Goal: Task Accomplishment & Management: Complete application form

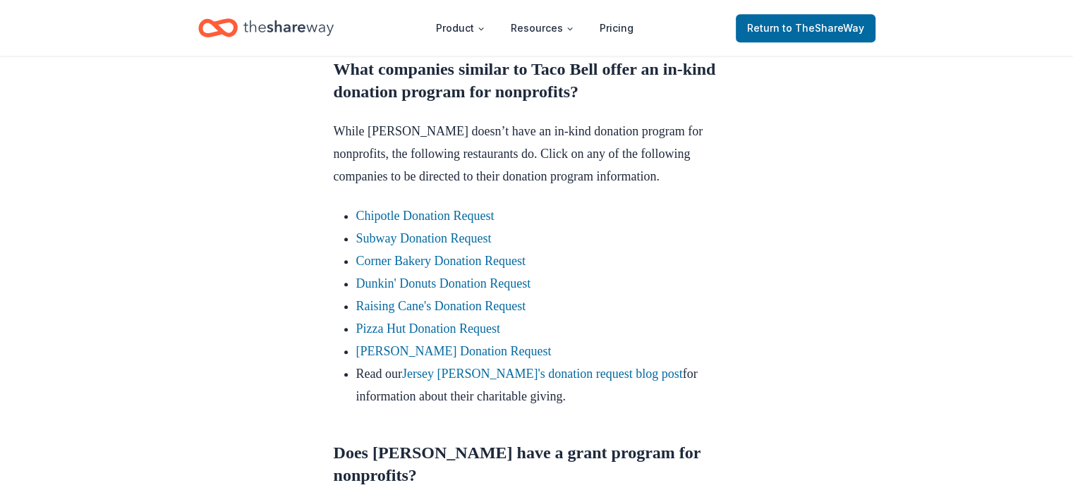
scroll to position [874, 0]
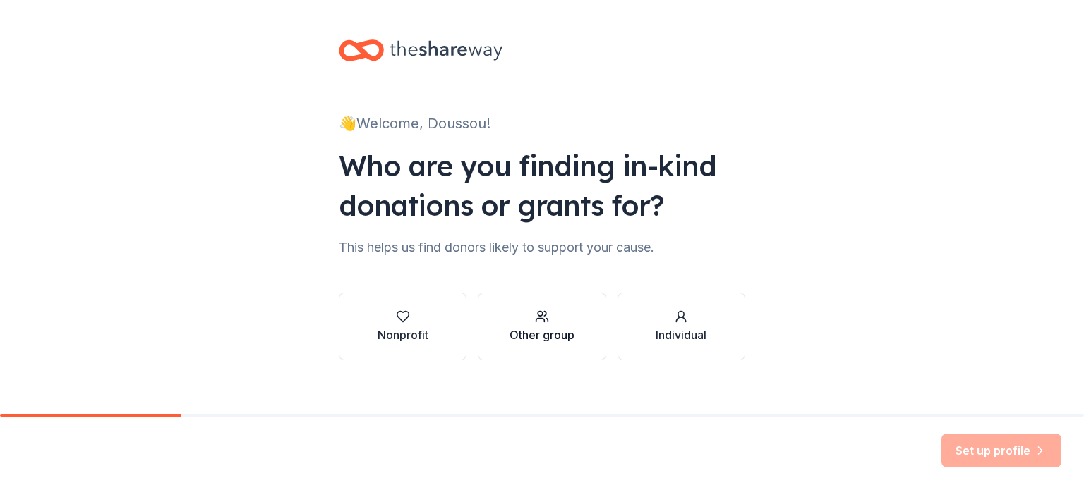
click at [519, 329] on div "Other group" at bounding box center [541, 335] width 65 height 17
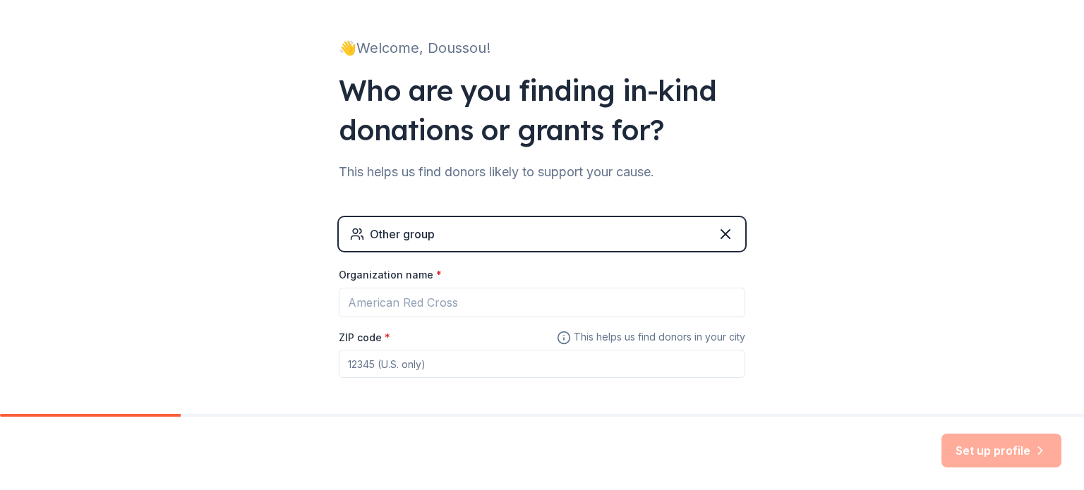
scroll to position [76, 0]
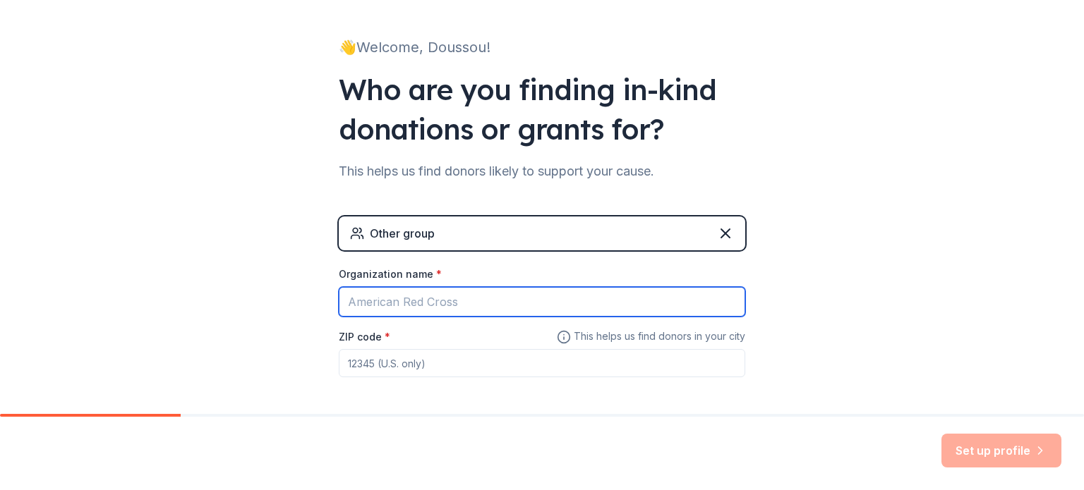
click at [442, 304] on input "Organization name *" at bounding box center [542, 302] width 406 height 30
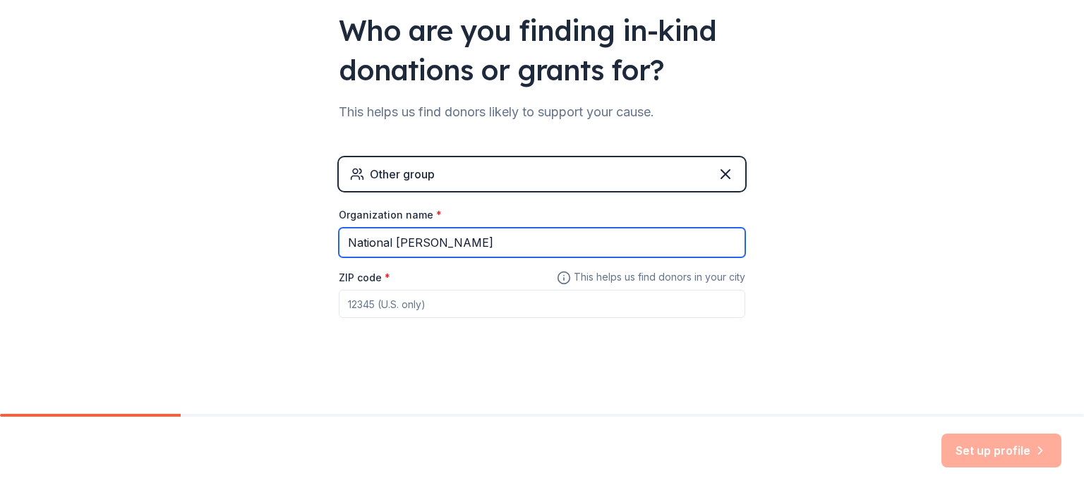
type input "National Honor Society"
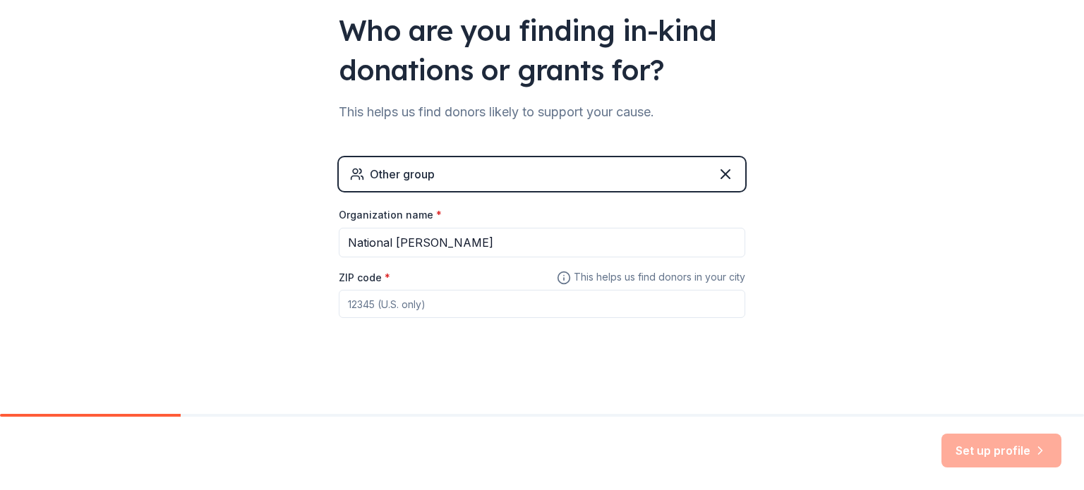
click at [442, 304] on input "ZIP code *" at bounding box center [542, 304] width 406 height 28
type input "20879"
click at [1005, 456] on button "Set up profile" at bounding box center [1001, 451] width 120 height 34
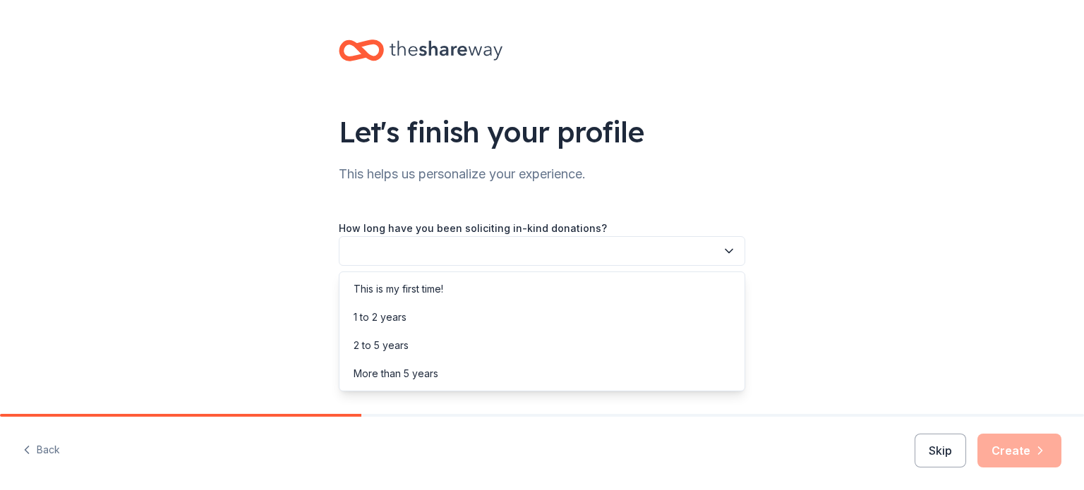
click at [666, 258] on button "button" at bounding box center [542, 251] width 406 height 30
click at [623, 283] on div "This is my first time!" at bounding box center [541, 289] width 399 height 28
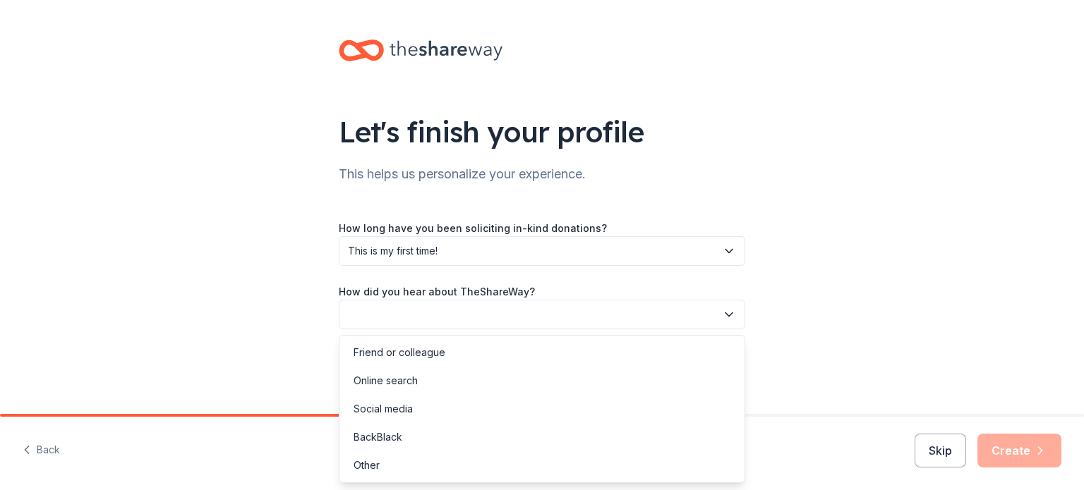
click at [627, 324] on button "button" at bounding box center [542, 315] width 406 height 30
click at [526, 389] on div "Online search" at bounding box center [541, 381] width 399 height 28
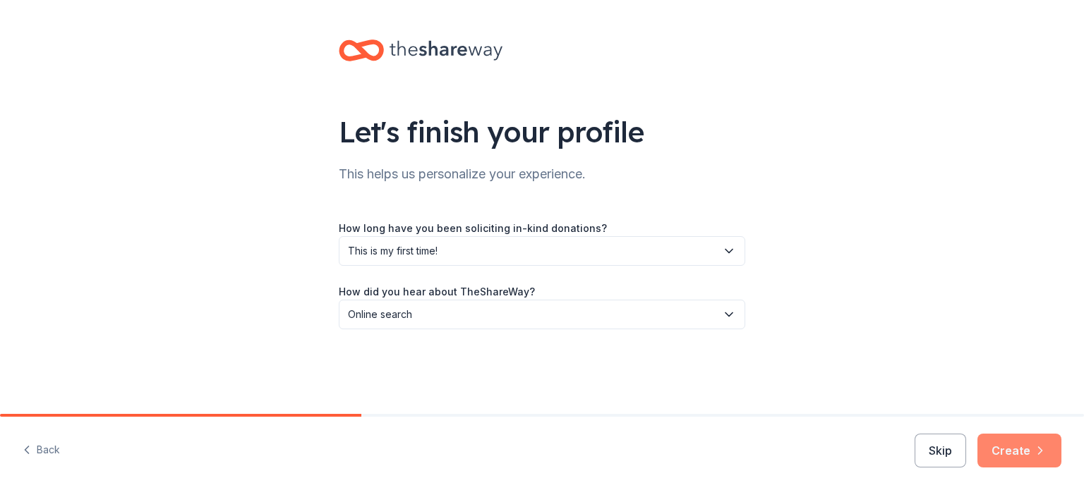
click at [1041, 442] on button "Create" at bounding box center [1019, 451] width 84 height 34
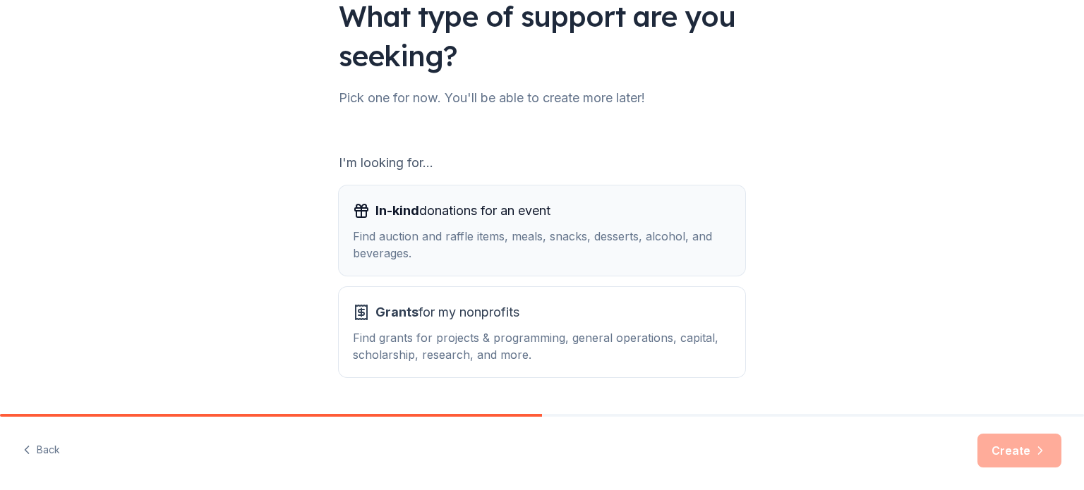
scroll to position [155, 0]
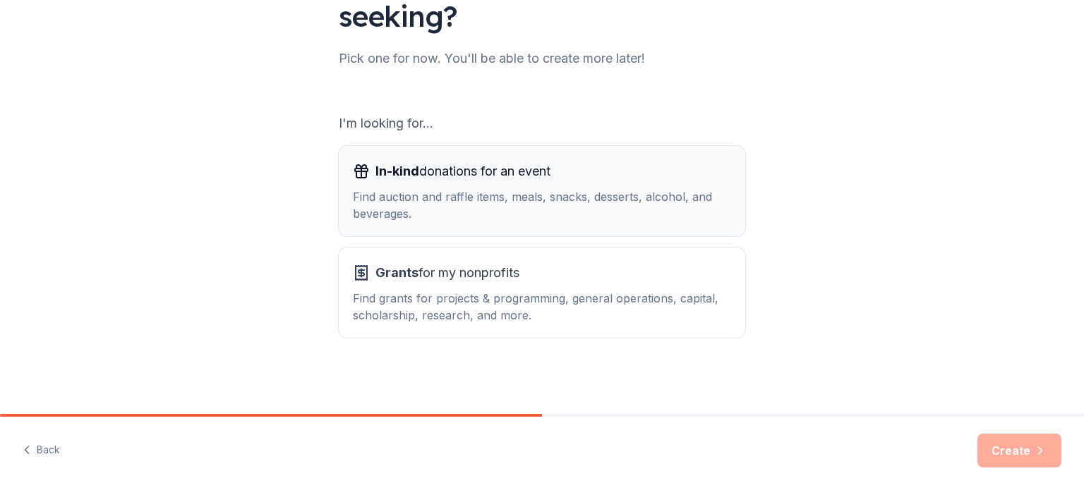
click at [640, 217] on div "Find auction and raffle items, meals, snacks, desserts, alcohol, and beverages." at bounding box center [542, 205] width 378 height 34
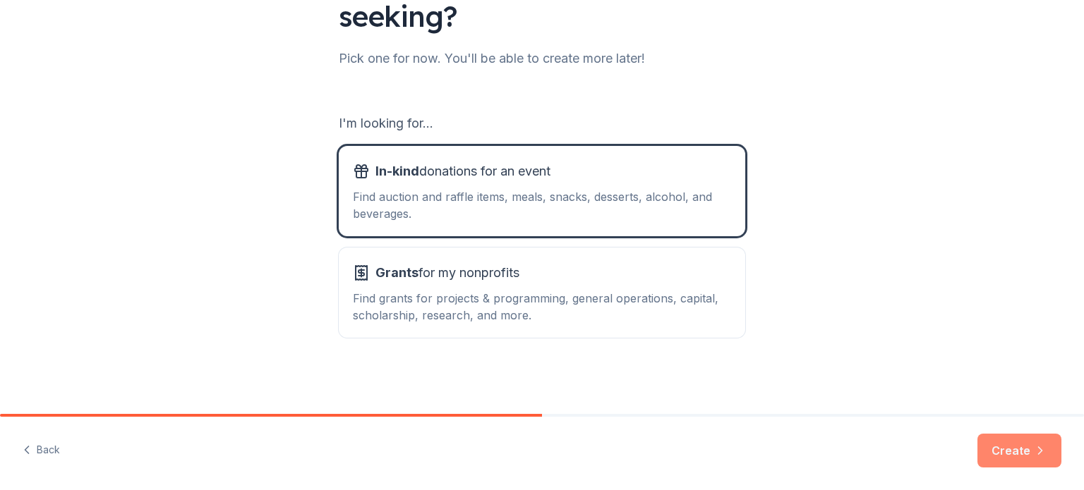
click at [997, 444] on button "Create" at bounding box center [1019, 451] width 84 height 34
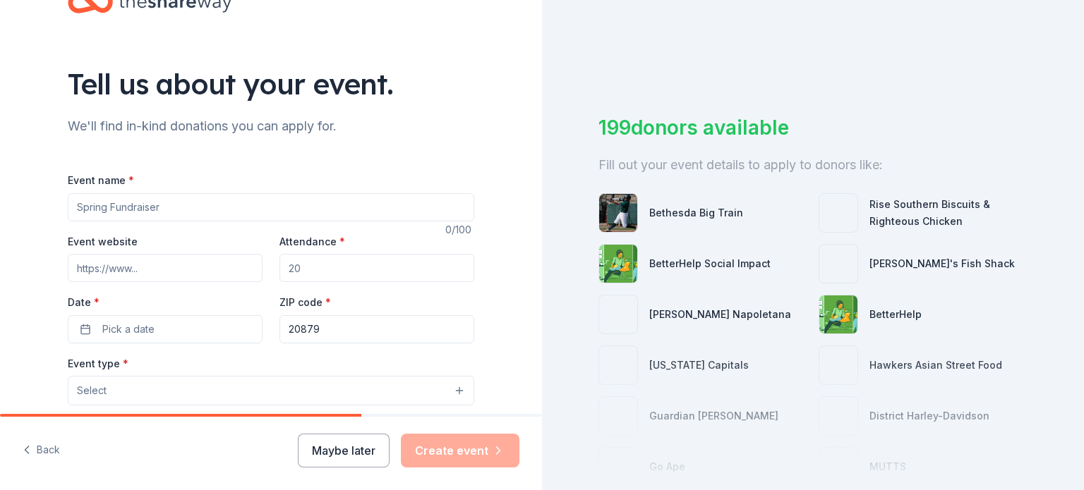
scroll to position [99, 0]
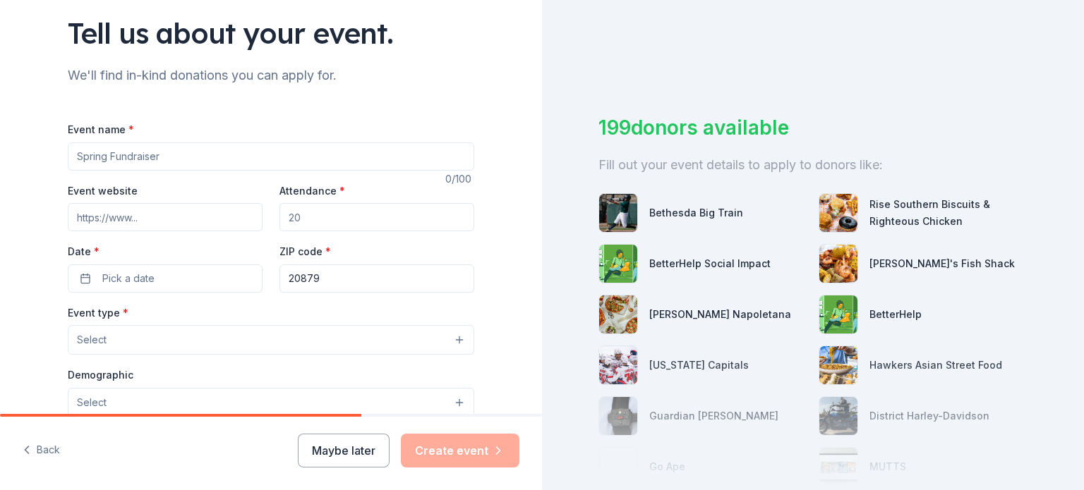
click at [207, 155] on input "Event name *" at bounding box center [271, 156] width 406 height 28
type input "Induction Ceremony"
click at [310, 217] on input "Attendance *" at bounding box center [376, 217] width 195 height 28
click at [175, 276] on button "Pick a date" at bounding box center [165, 279] width 195 height 28
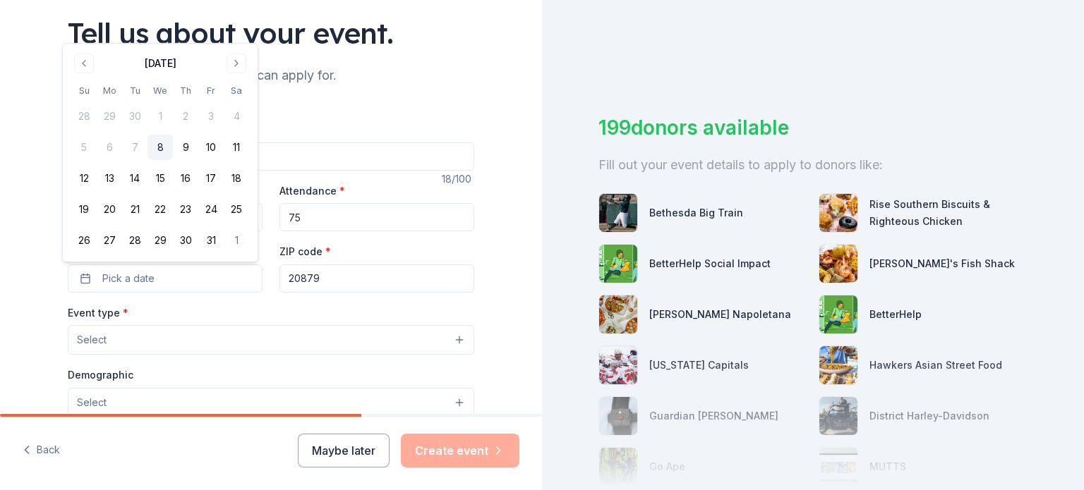
click at [358, 221] on input "75" at bounding box center [376, 217] width 195 height 28
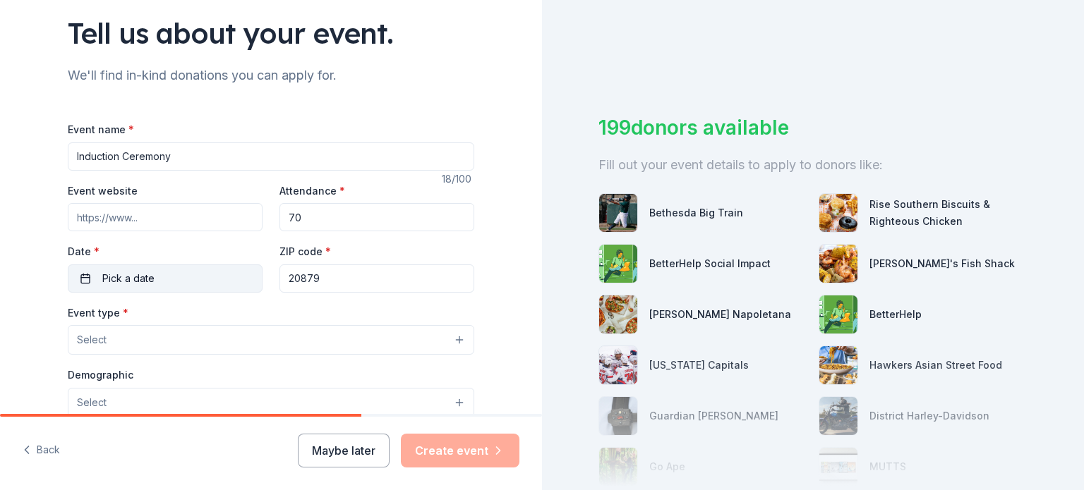
type input "70"
click at [226, 286] on button "Pick a date" at bounding box center [165, 279] width 195 height 28
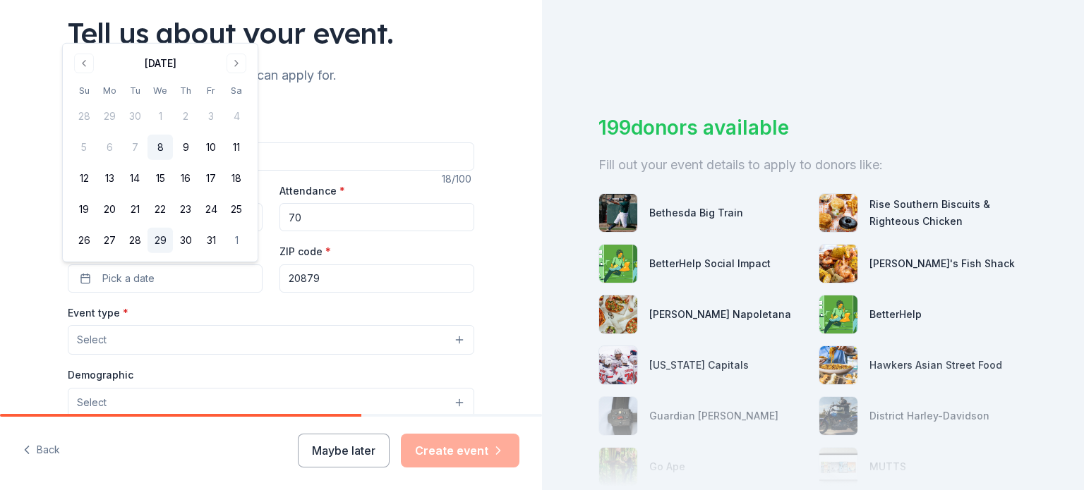
click at [158, 239] on button "29" at bounding box center [159, 240] width 25 height 25
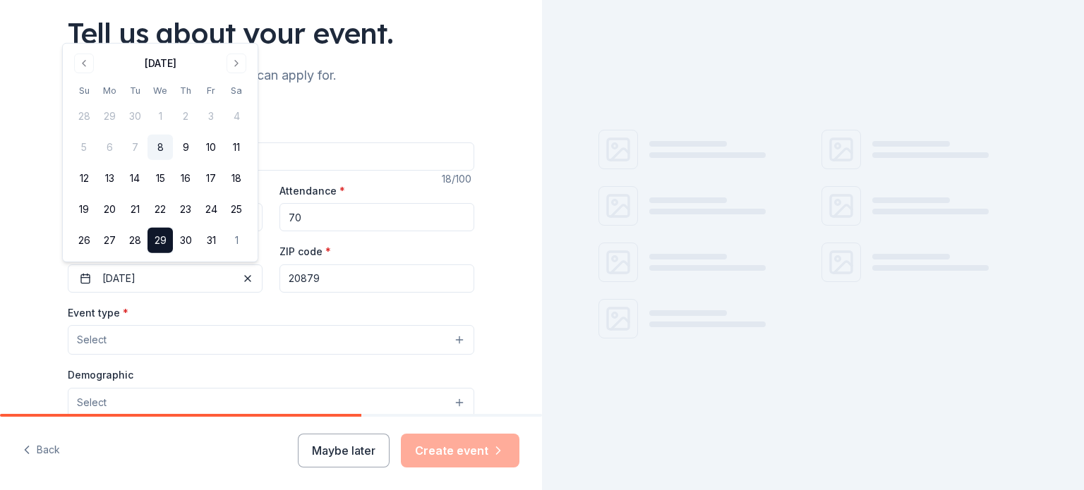
click at [242, 310] on div "Event type * Select" at bounding box center [271, 329] width 406 height 51
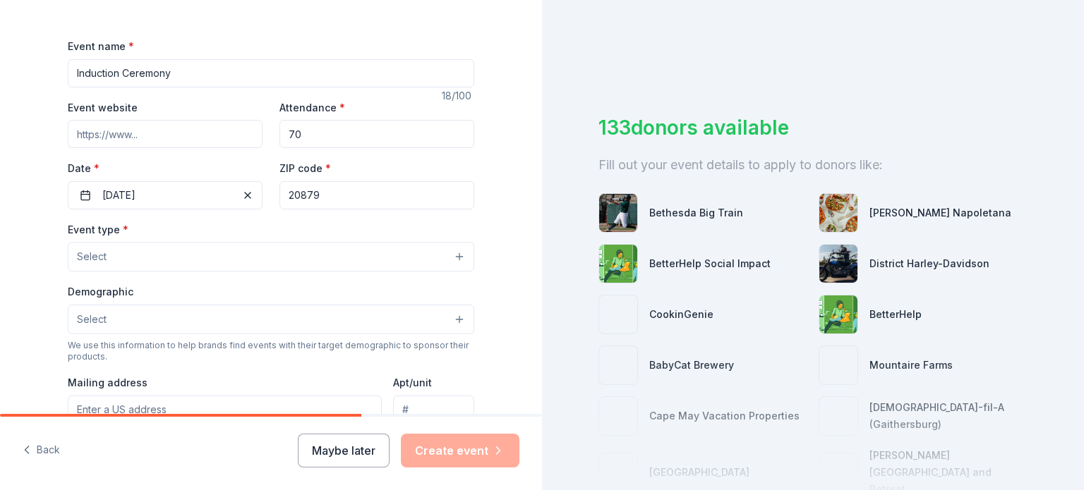
scroll to position [183, 0]
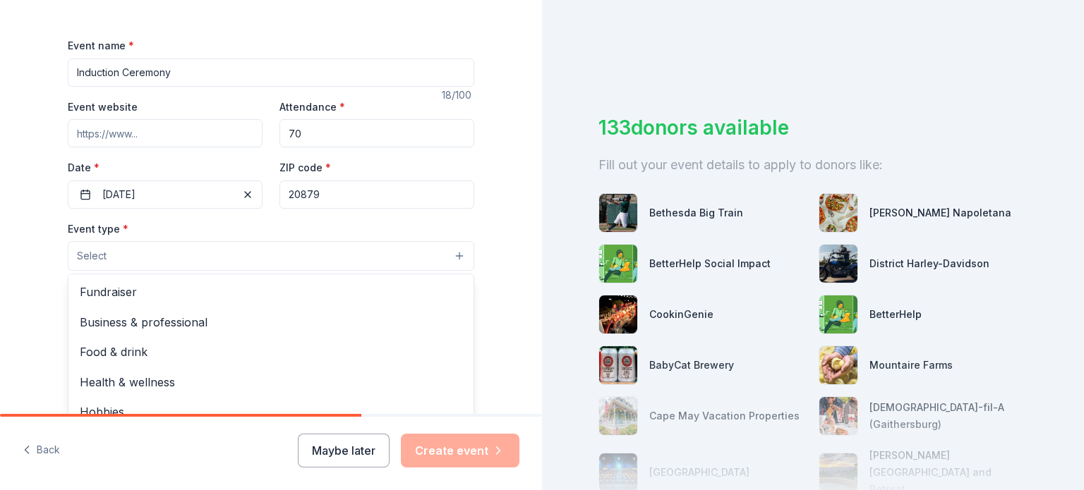
click at [196, 246] on button "Select" at bounding box center [271, 256] width 406 height 30
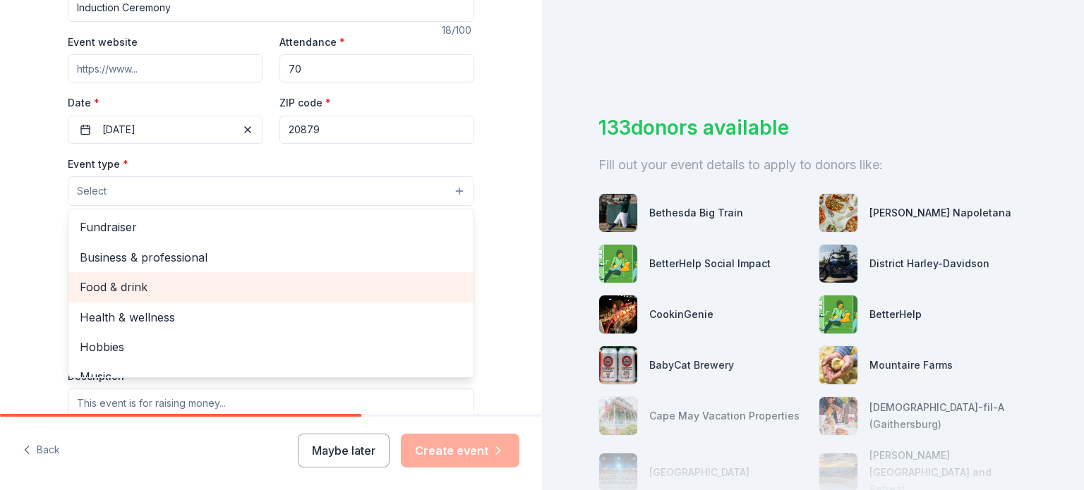
scroll to position [47, 0]
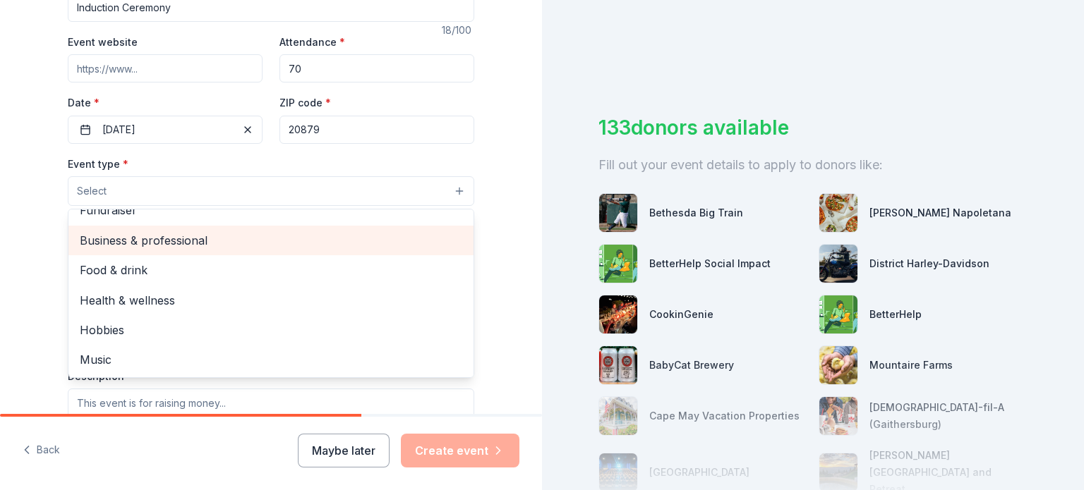
click at [160, 232] on span "Business & professional" at bounding box center [271, 240] width 382 height 18
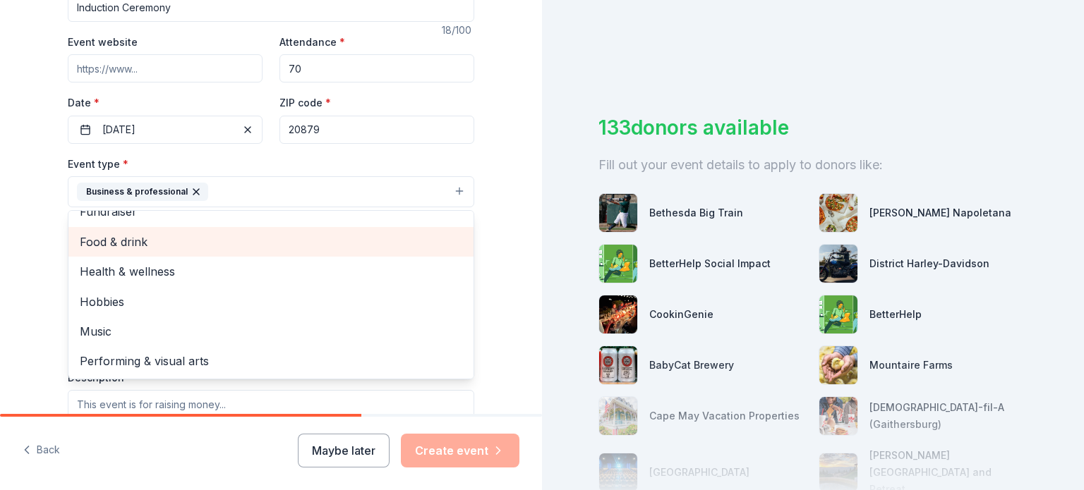
scroll to position [17, 0]
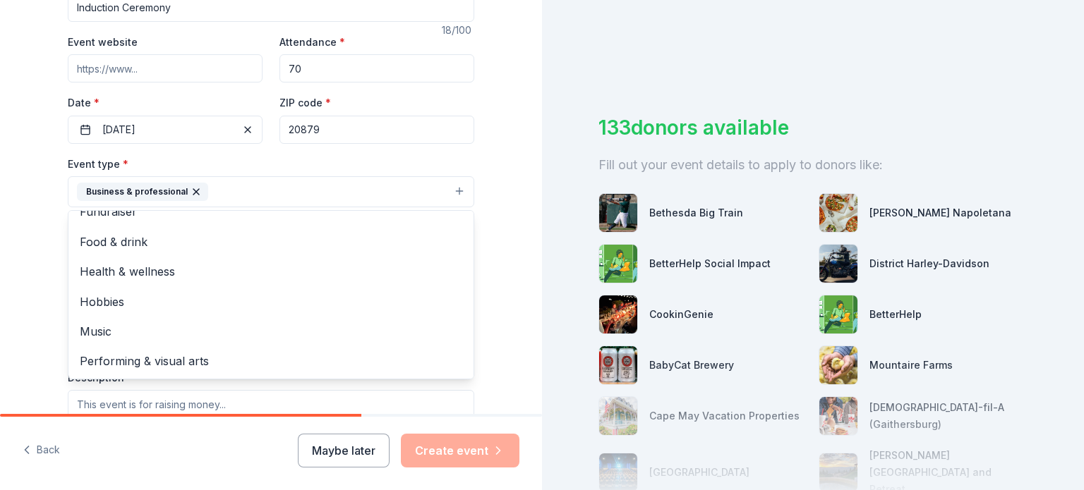
click at [33, 248] on div "Tell us about your event. We'll find in-kind donations you can apply for. Event…" at bounding box center [271, 222] width 542 height 940
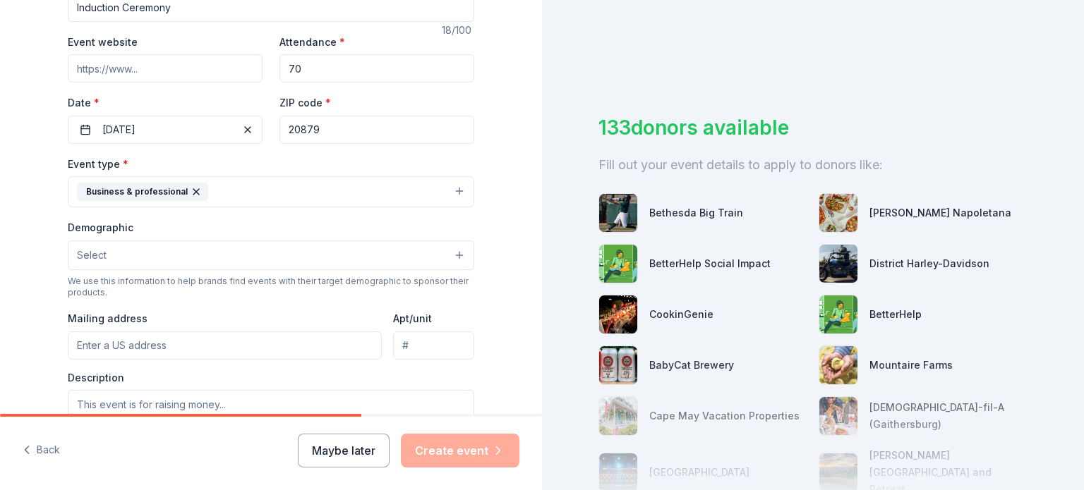
click at [248, 196] on button "Business & professional" at bounding box center [271, 191] width 406 height 31
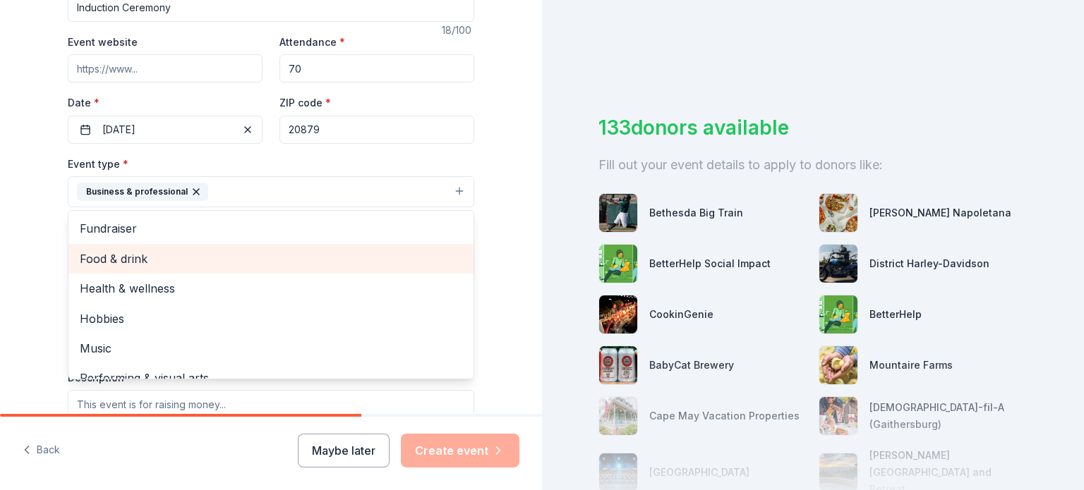
click at [200, 256] on span "Food & drink" at bounding box center [271, 259] width 382 height 18
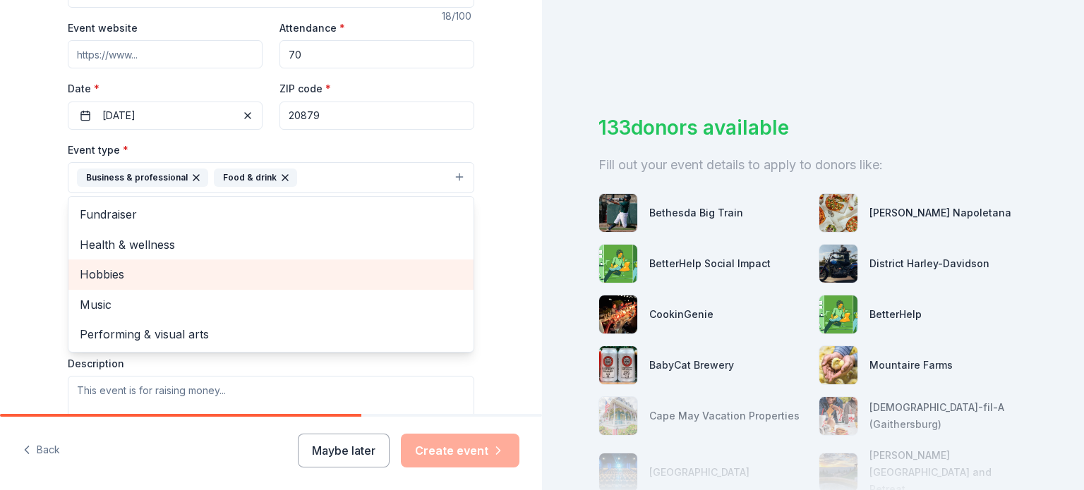
scroll to position [261, 0]
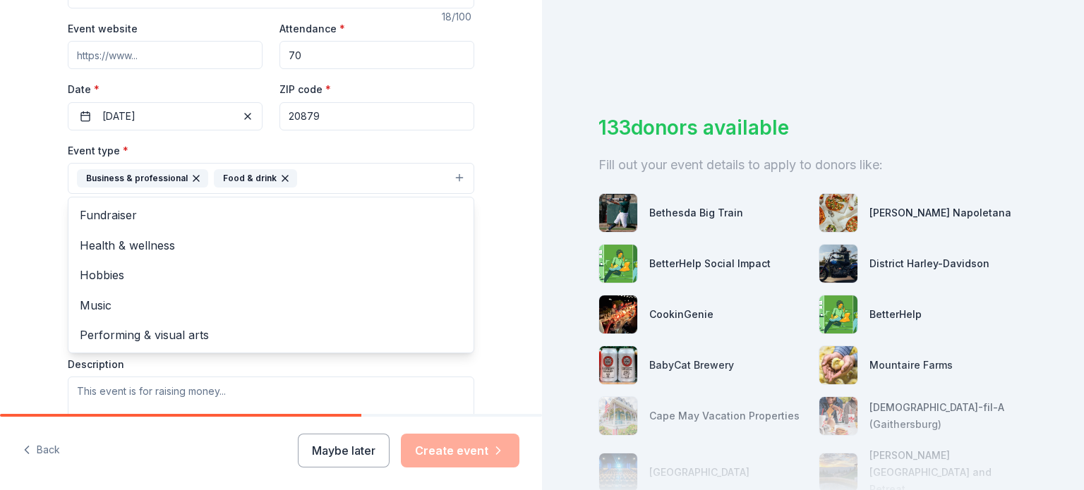
click at [35, 265] on div "Tell us about your event. We'll find in-kind donations you can apply for. Event…" at bounding box center [271, 209] width 542 height 940
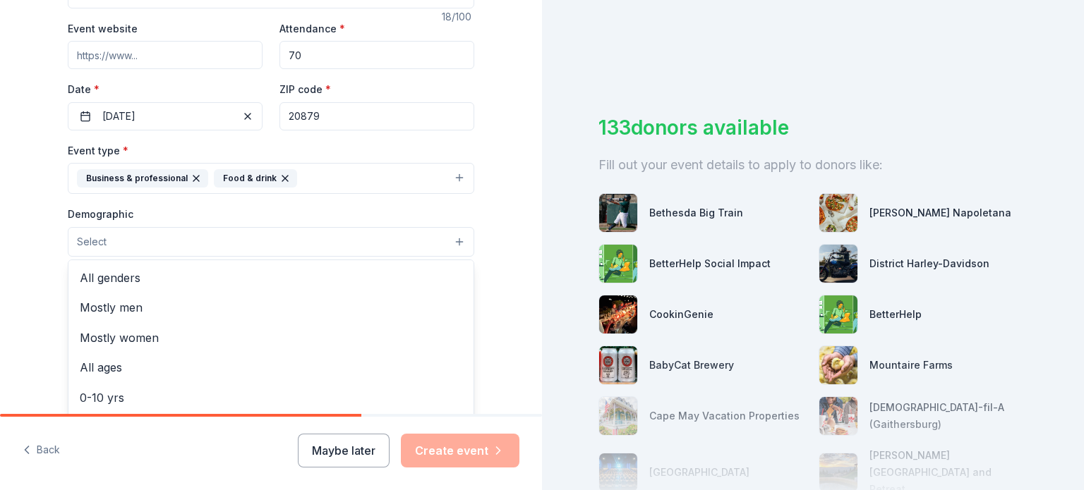
click at [157, 234] on button "Select" at bounding box center [271, 242] width 406 height 30
click at [15, 262] on div "Tell us about your event. We'll find in-kind donations you can apply for. Event…" at bounding box center [271, 209] width 542 height 940
click at [115, 239] on button "Select" at bounding box center [271, 242] width 406 height 30
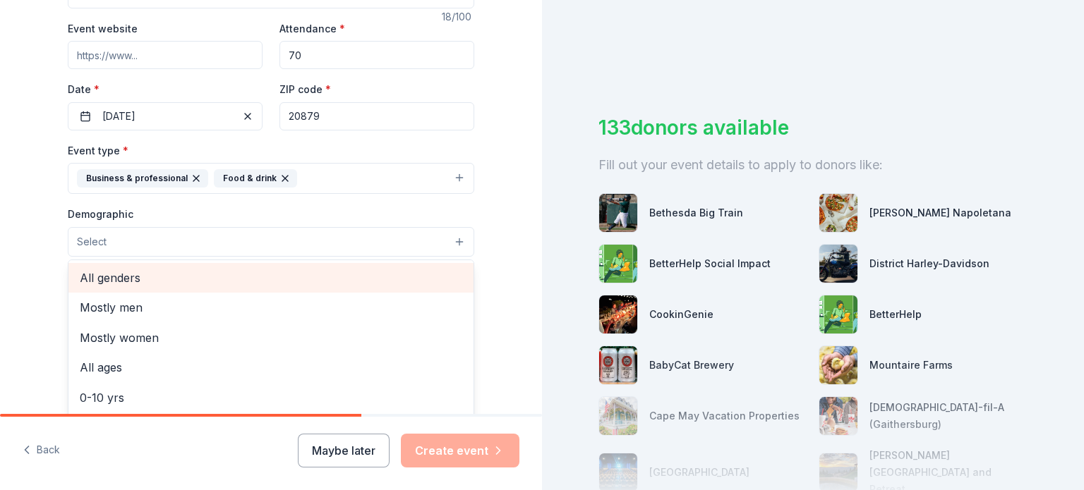
click at [124, 273] on span "All genders" at bounding box center [271, 278] width 382 height 18
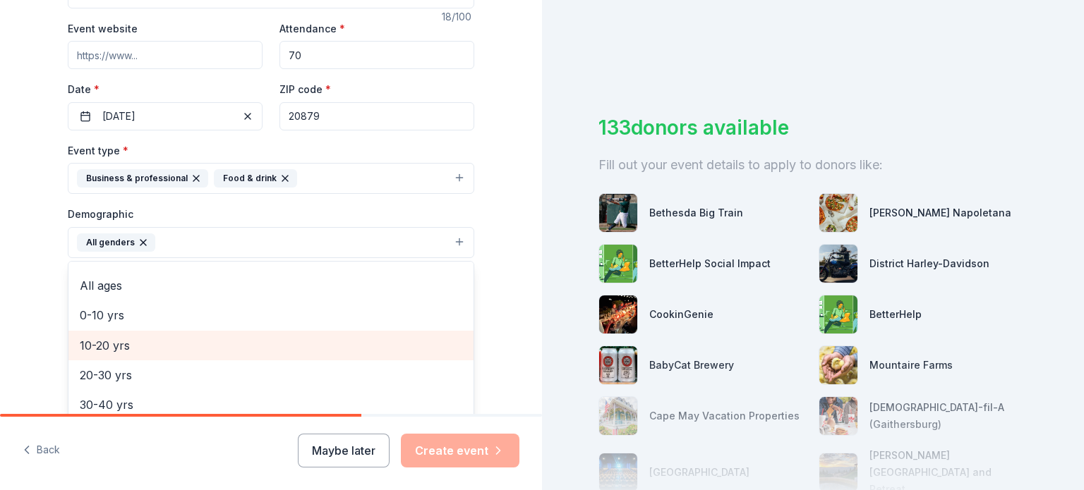
scroll to position [55, 0]
click at [113, 347] on span "10-20 yrs" at bounding box center [271, 344] width 382 height 18
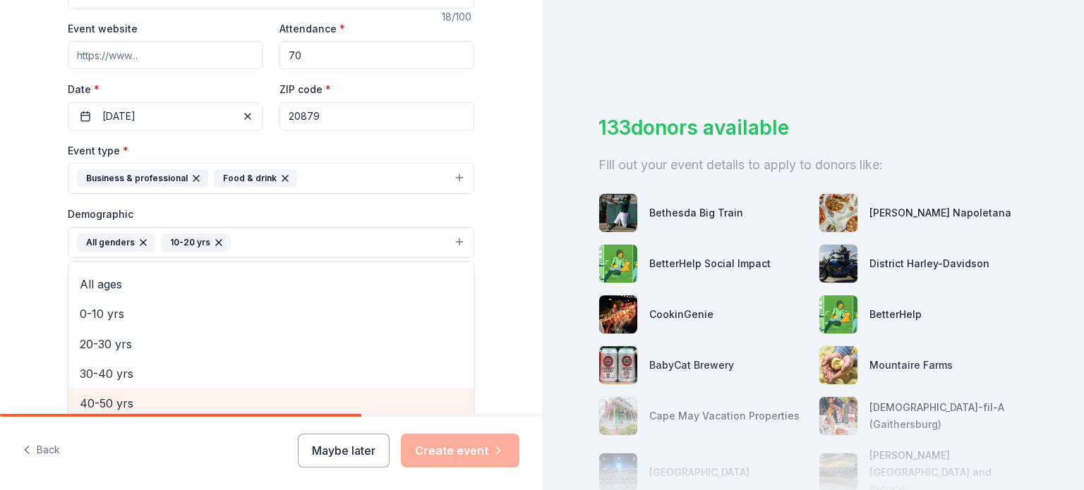
scroll to position [265, 0]
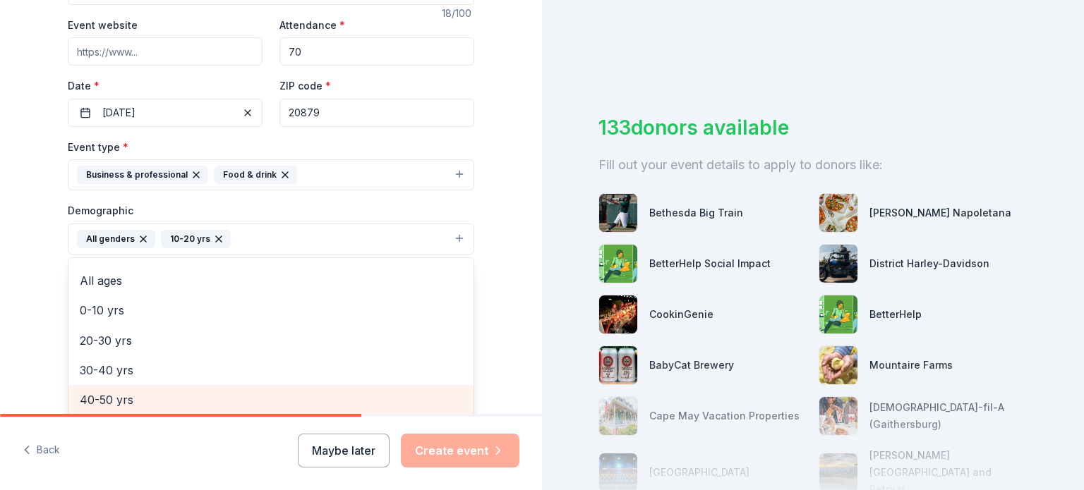
click at [114, 394] on span "40-50 yrs" at bounding box center [271, 400] width 382 height 18
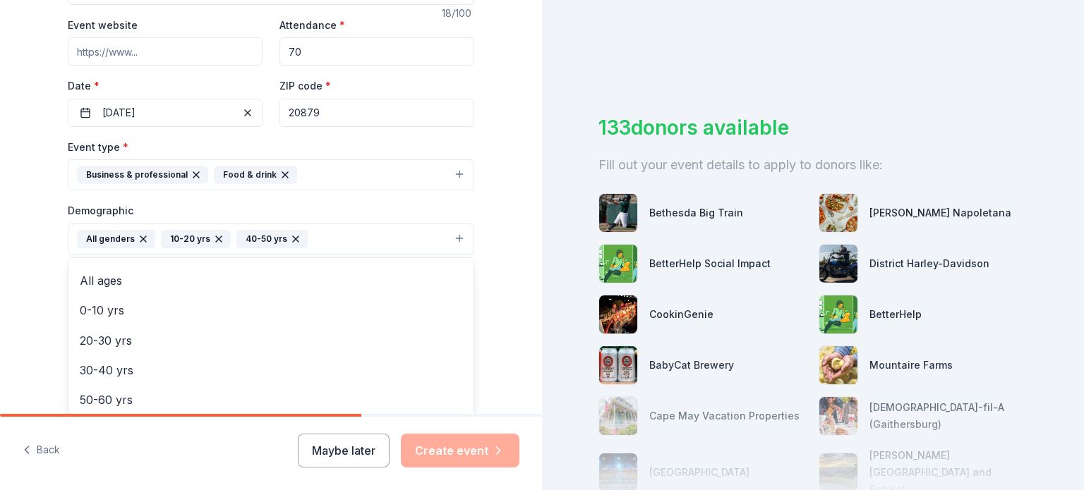
click at [19, 334] on div "Tell us about your event. We'll find in-kind donations you can apply for. Event…" at bounding box center [271, 206] width 542 height 942
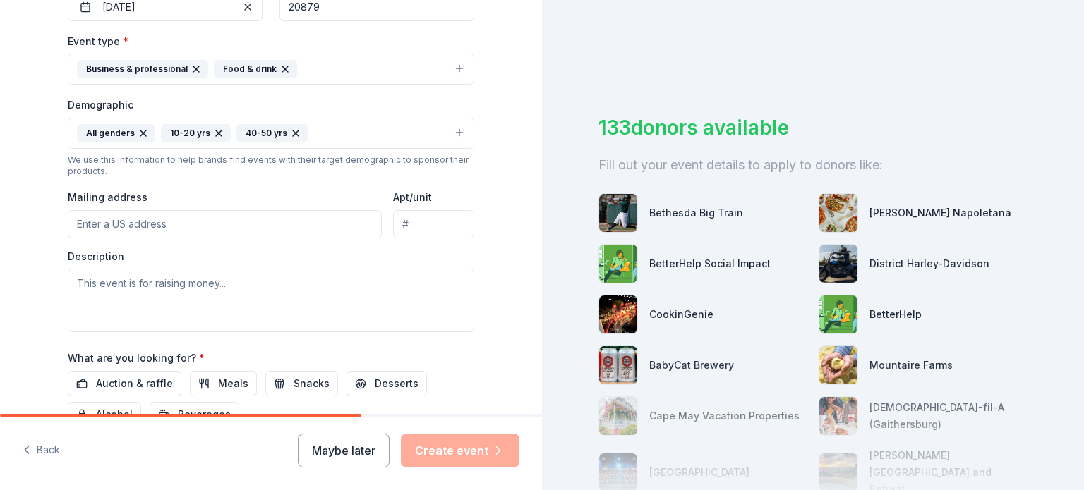
scroll to position [372, 0]
click at [136, 233] on input "Mailing address" at bounding box center [225, 223] width 314 height 28
click at [178, 191] on div "Mailing address" at bounding box center [225, 212] width 314 height 50
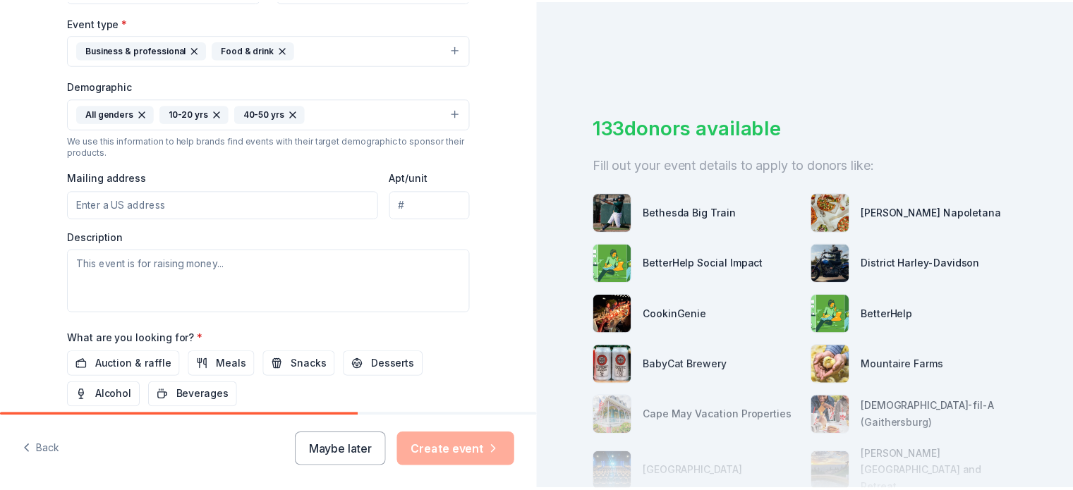
scroll to position [527, 0]
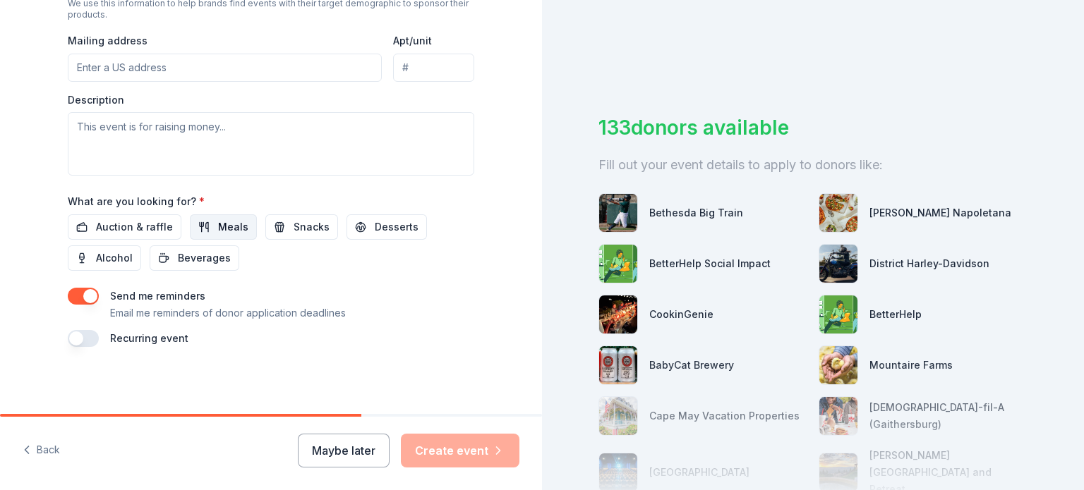
click at [238, 229] on button "Meals" at bounding box center [223, 226] width 67 height 25
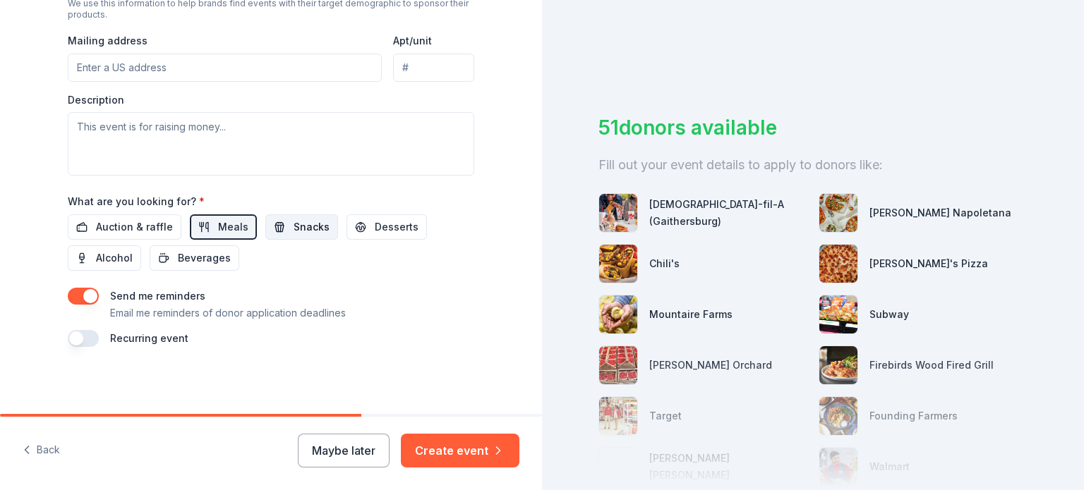
click at [278, 225] on button "Snacks" at bounding box center [301, 226] width 73 height 25
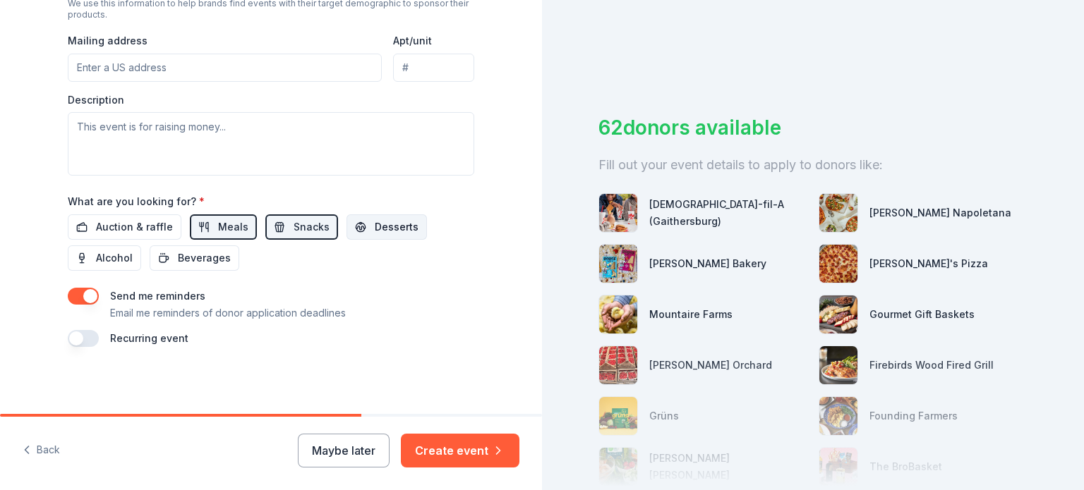
click at [383, 229] on span "Desserts" at bounding box center [397, 227] width 44 height 17
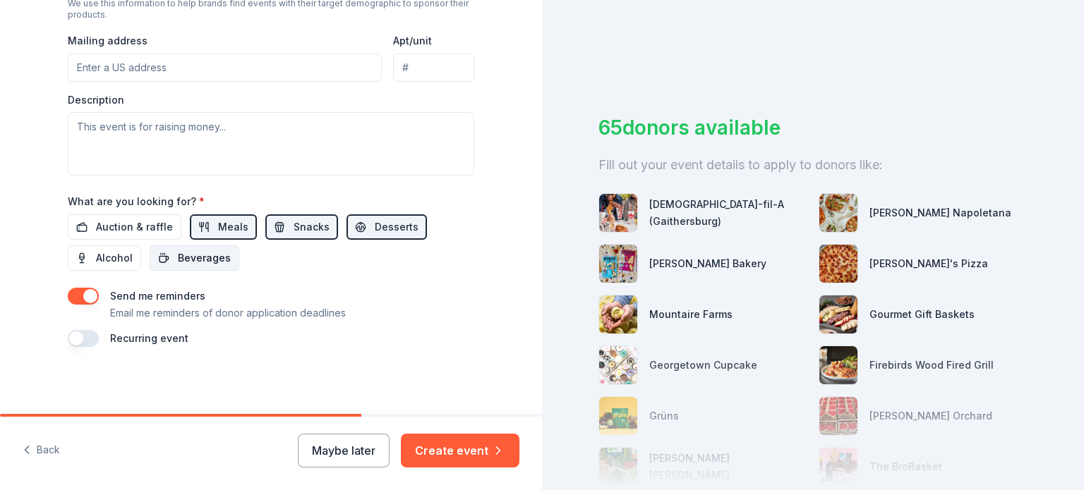
click at [186, 256] on span "Beverages" at bounding box center [204, 258] width 53 height 17
click at [491, 446] on icon "button" at bounding box center [498, 451] width 14 height 14
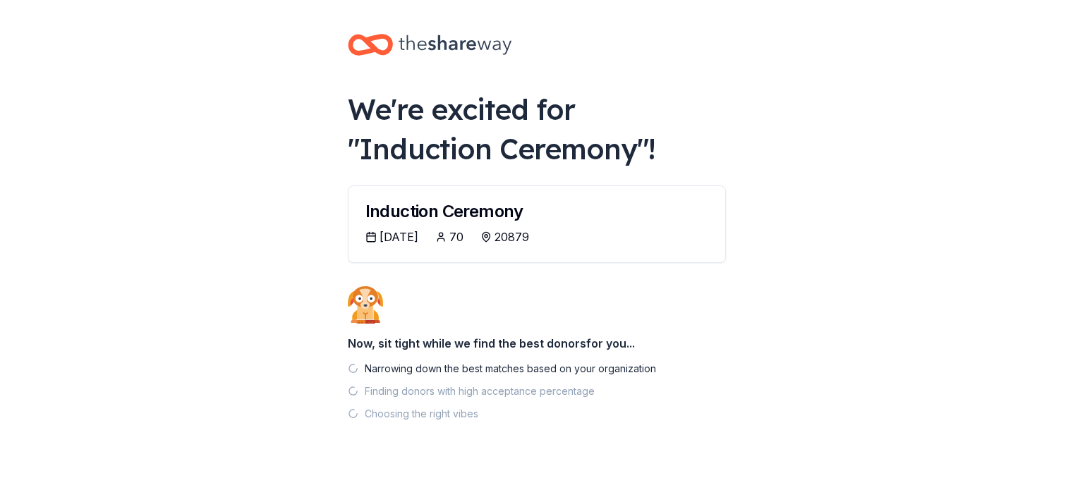
scroll to position [25, 0]
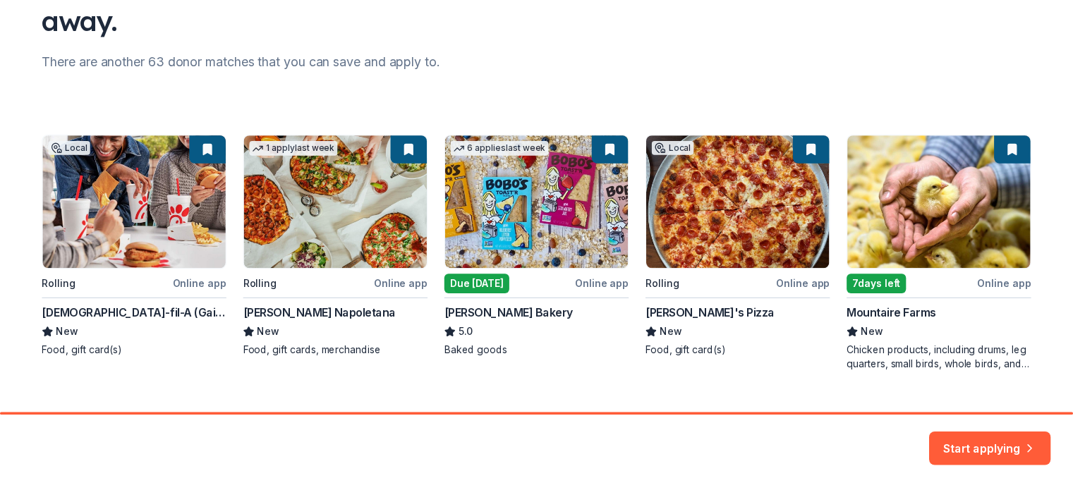
scroll to position [178, 0]
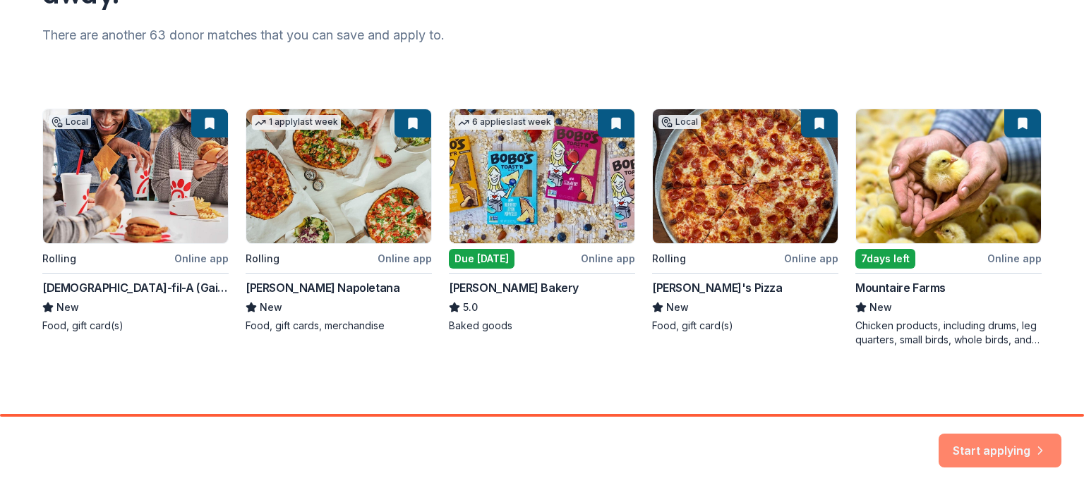
click at [1007, 447] on button "Start applying" at bounding box center [999, 442] width 123 height 34
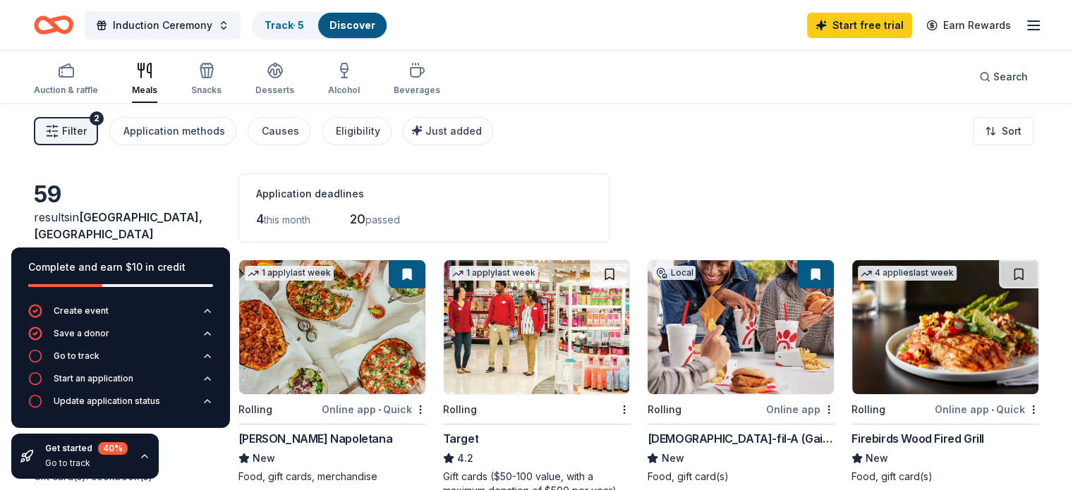
click at [604, 116] on div "Filter 2 Application methods Causes Eligibility Just added Sort" at bounding box center [536, 131] width 1073 height 56
click at [604, 115] on div "Filter 2 Application methods Causes Eligibility Just added Sort" at bounding box center [536, 131] width 1073 height 56
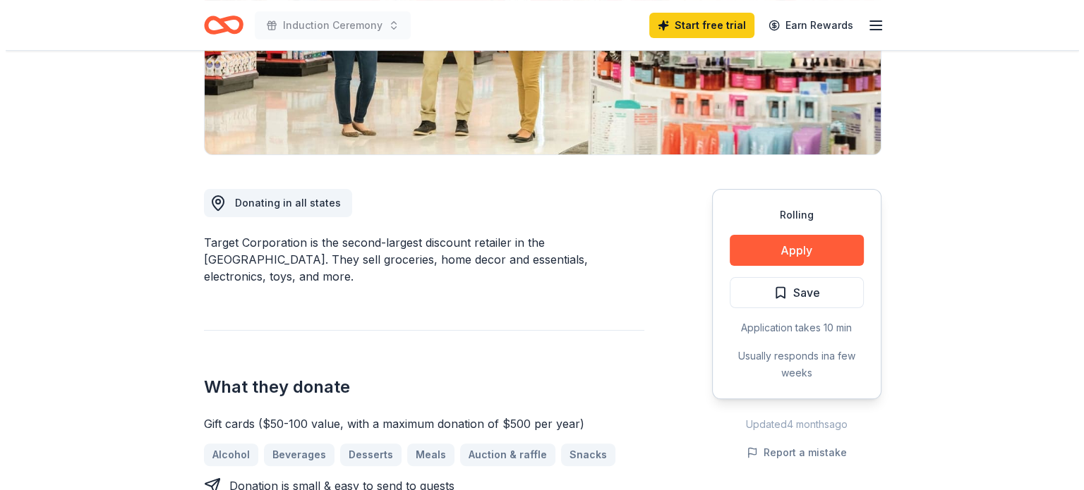
scroll to position [278, 0]
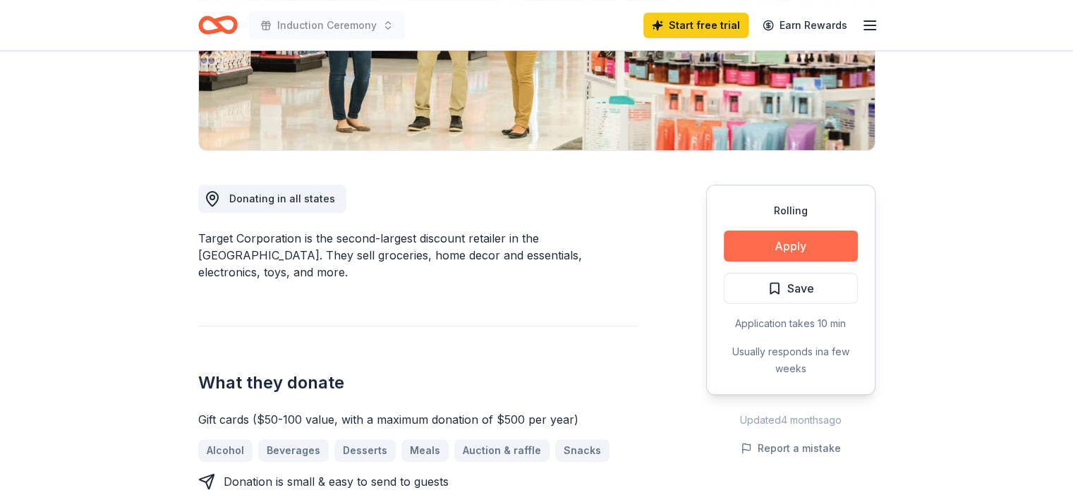
click at [734, 243] on button "Apply" at bounding box center [791, 246] width 134 height 31
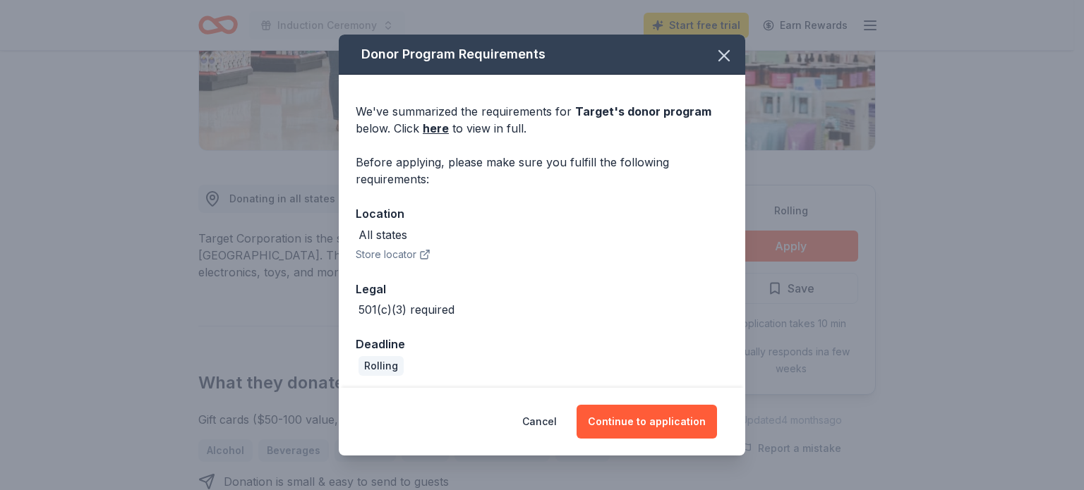
scroll to position [4, 0]
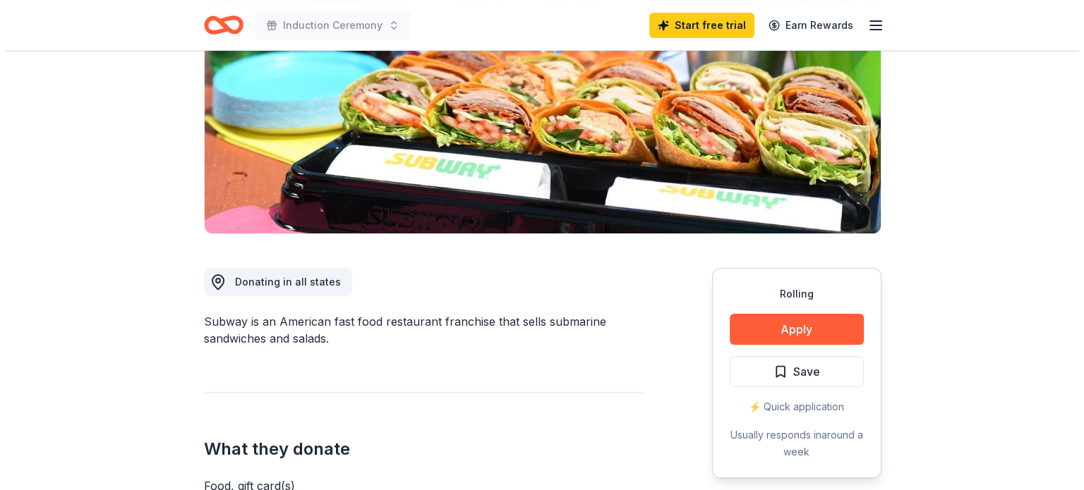
scroll to position [198, 0]
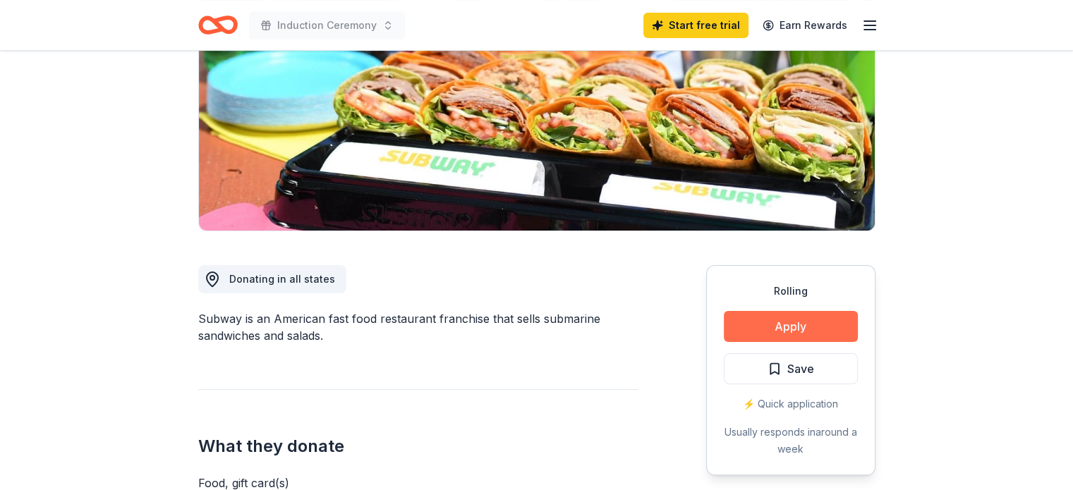
click at [761, 318] on button "Apply" at bounding box center [791, 326] width 134 height 31
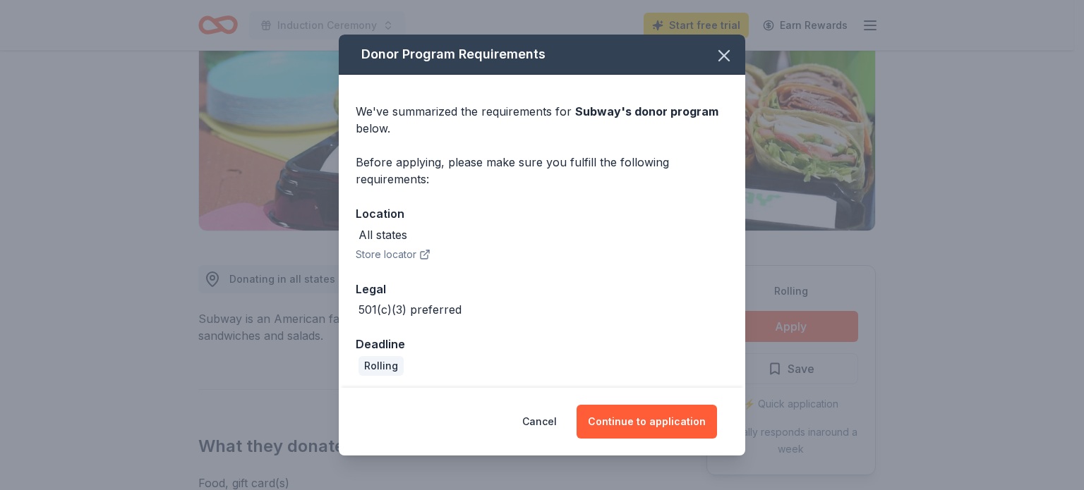
scroll to position [4, 0]
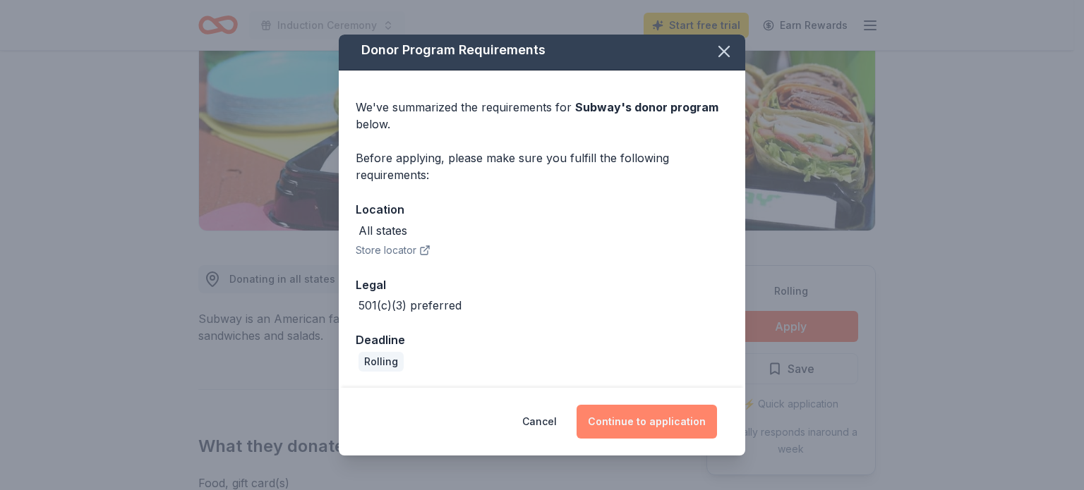
click at [653, 424] on button "Continue to application" at bounding box center [646, 422] width 140 height 34
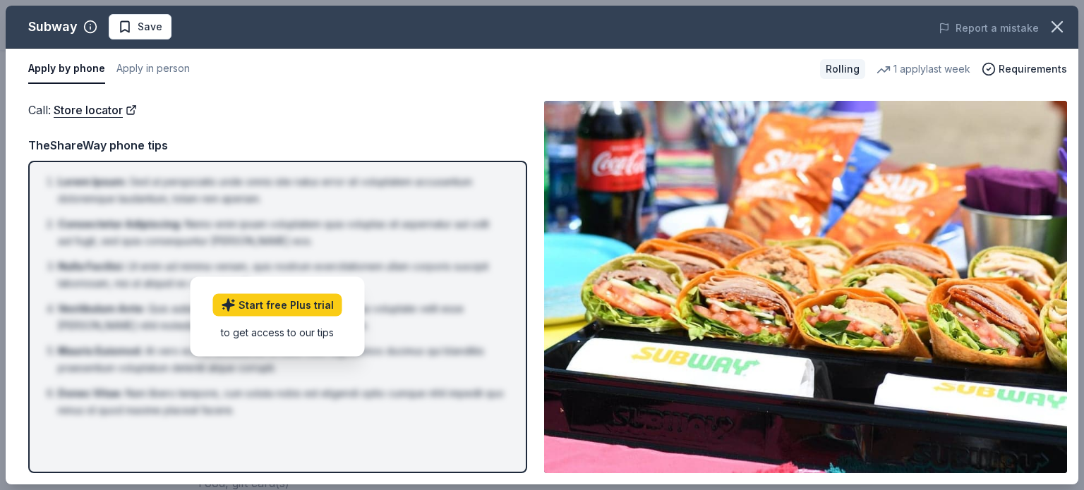
click at [210, 113] on div "Call : Store locator" at bounding box center [277, 110] width 499 height 18
click at [155, 75] on button "Apply in person" at bounding box center [152, 69] width 73 height 30
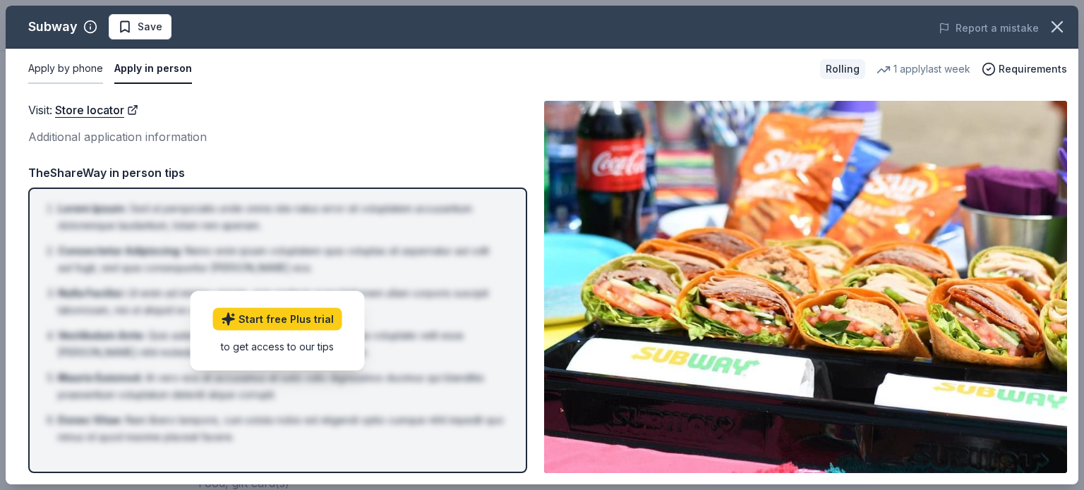
click at [68, 74] on button "Apply by phone" at bounding box center [65, 69] width 75 height 30
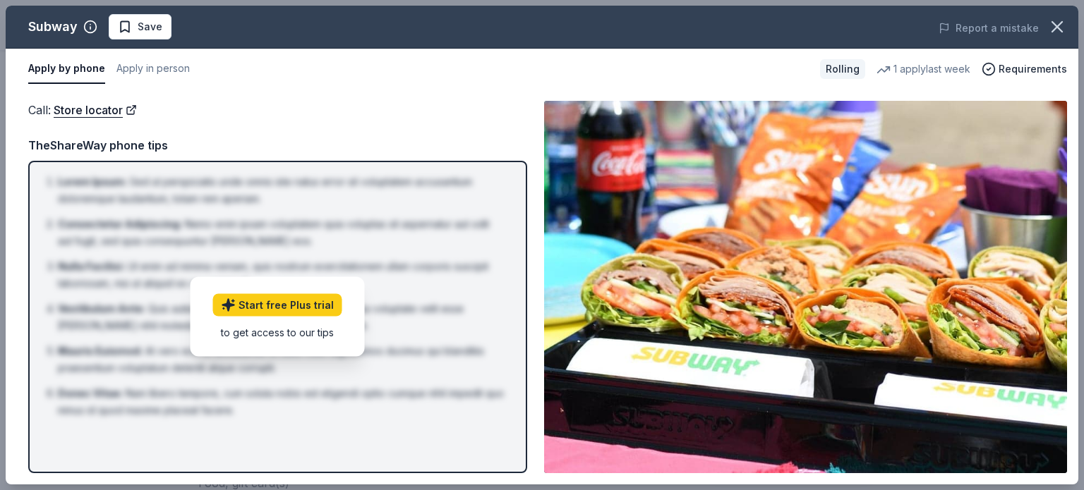
click at [138, 152] on div "TheShareWay phone tips" at bounding box center [277, 145] width 499 height 18
click at [1030, 75] on span "Requirements" at bounding box center [1032, 69] width 68 height 17
click at [768, 108] on img at bounding box center [805, 287] width 523 height 372
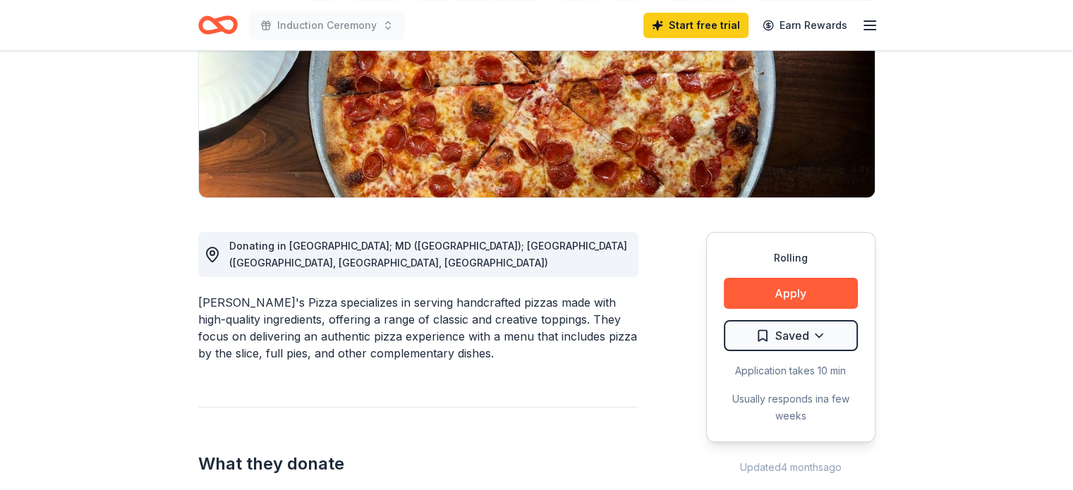
scroll to position [231, 0]
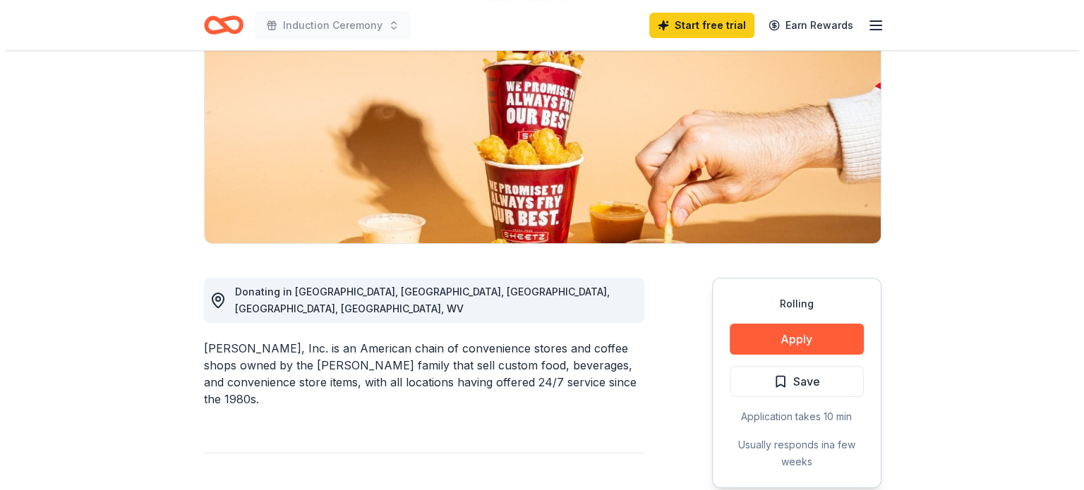
scroll to position [219, 0]
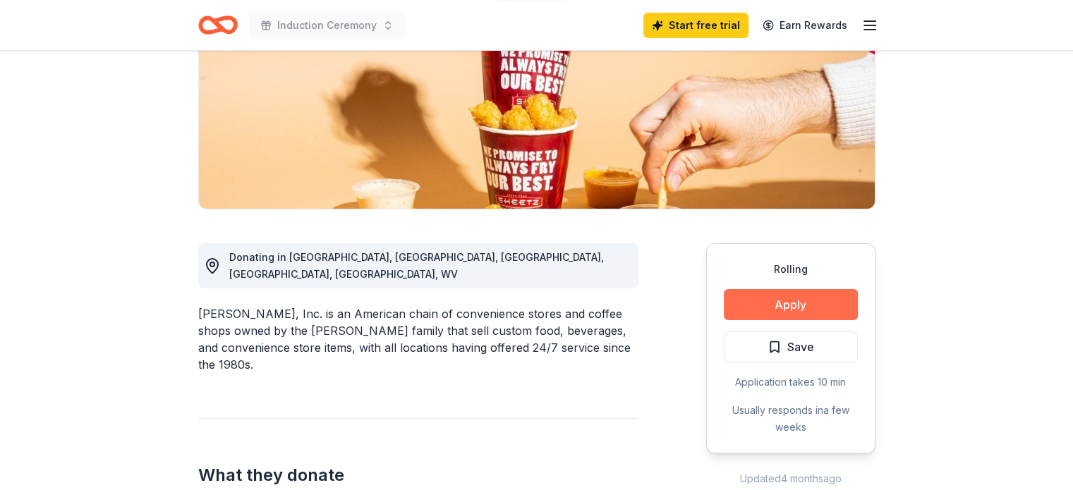
click at [756, 307] on button "Apply" at bounding box center [791, 304] width 134 height 31
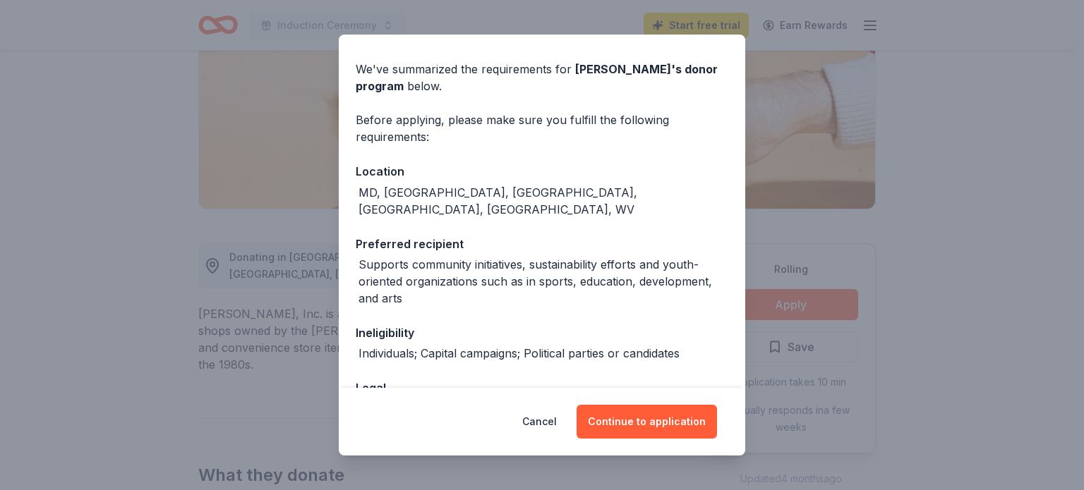
scroll to position [129, 0]
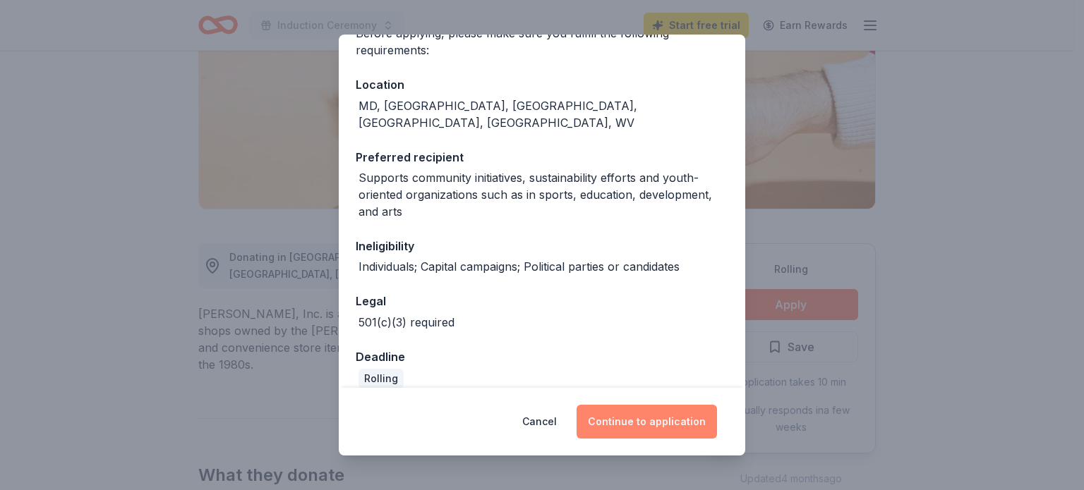
click at [619, 420] on button "Continue to application" at bounding box center [646, 422] width 140 height 34
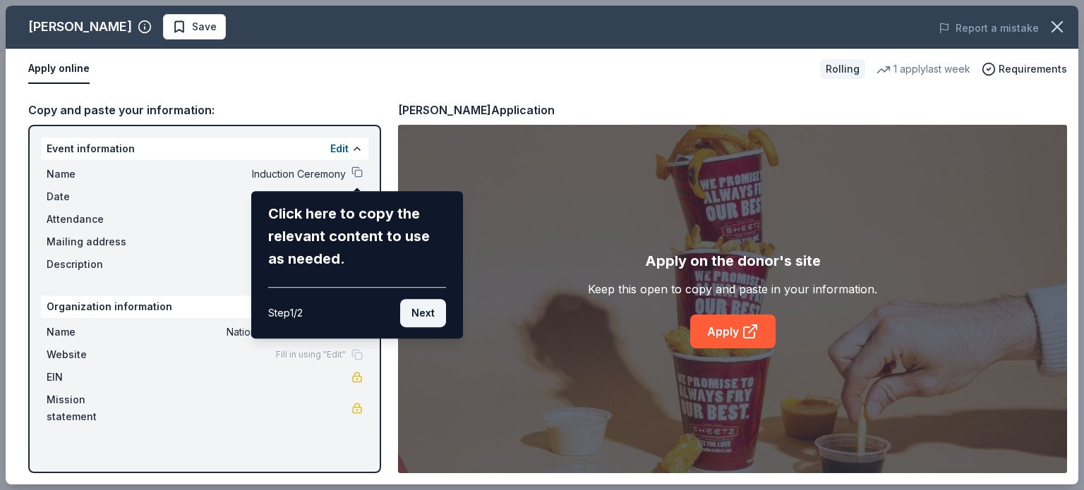
click at [420, 308] on button "Next" at bounding box center [423, 313] width 46 height 28
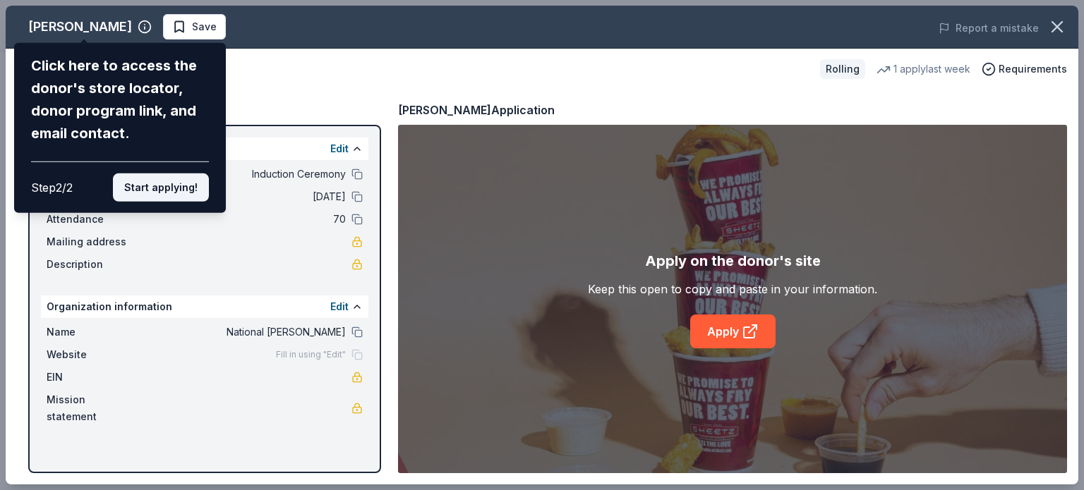
click at [186, 190] on button "Start applying!" at bounding box center [161, 188] width 96 height 28
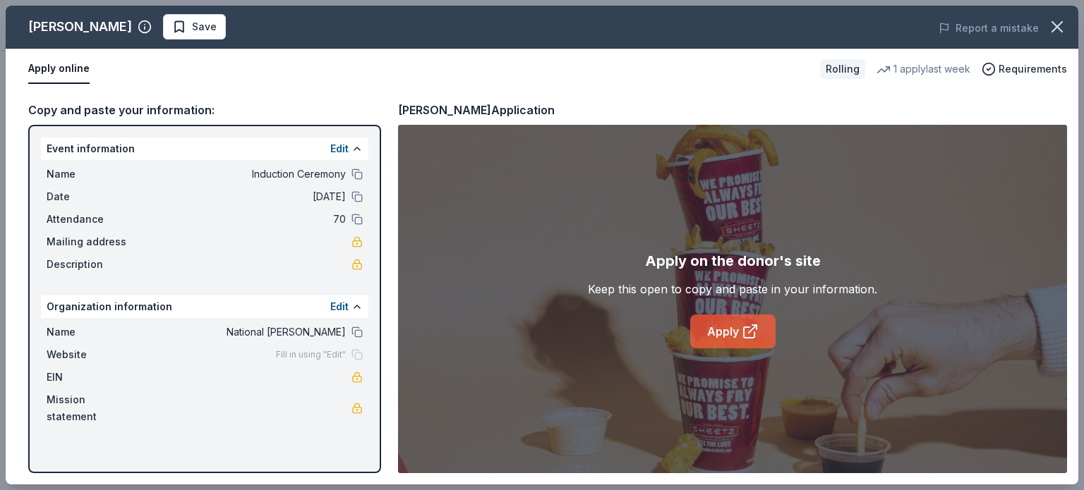
click at [720, 322] on link "Apply" at bounding box center [732, 332] width 85 height 34
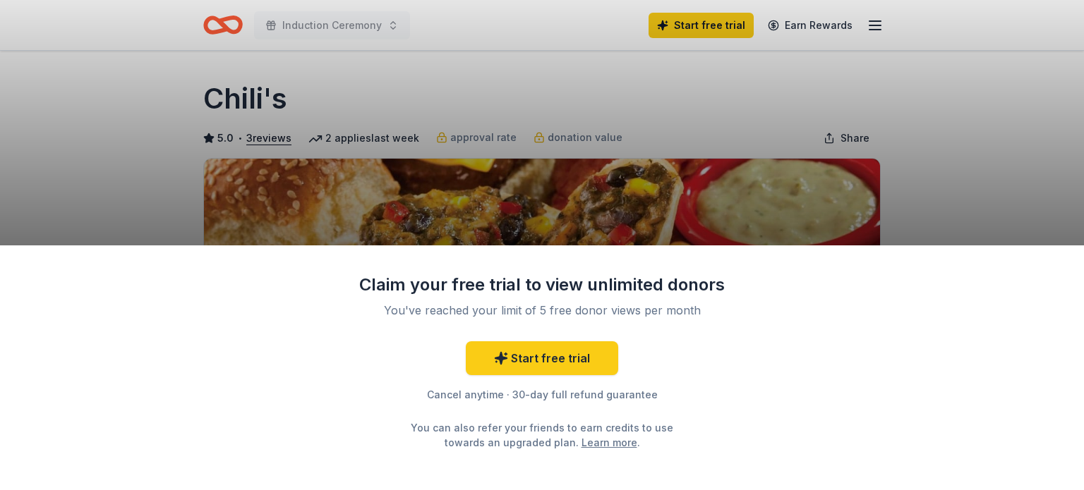
click at [597, 212] on div "Claim your free trial to view unlimited donors You've reached your limit of 5 f…" at bounding box center [542, 245] width 1084 height 490
click at [598, 165] on div "Claim your free trial to view unlimited donors You've reached your limit of 5 f…" at bounding box center [542, 245] width 1084 height 490
